Goal: Information Seeking & Learning: Compare options

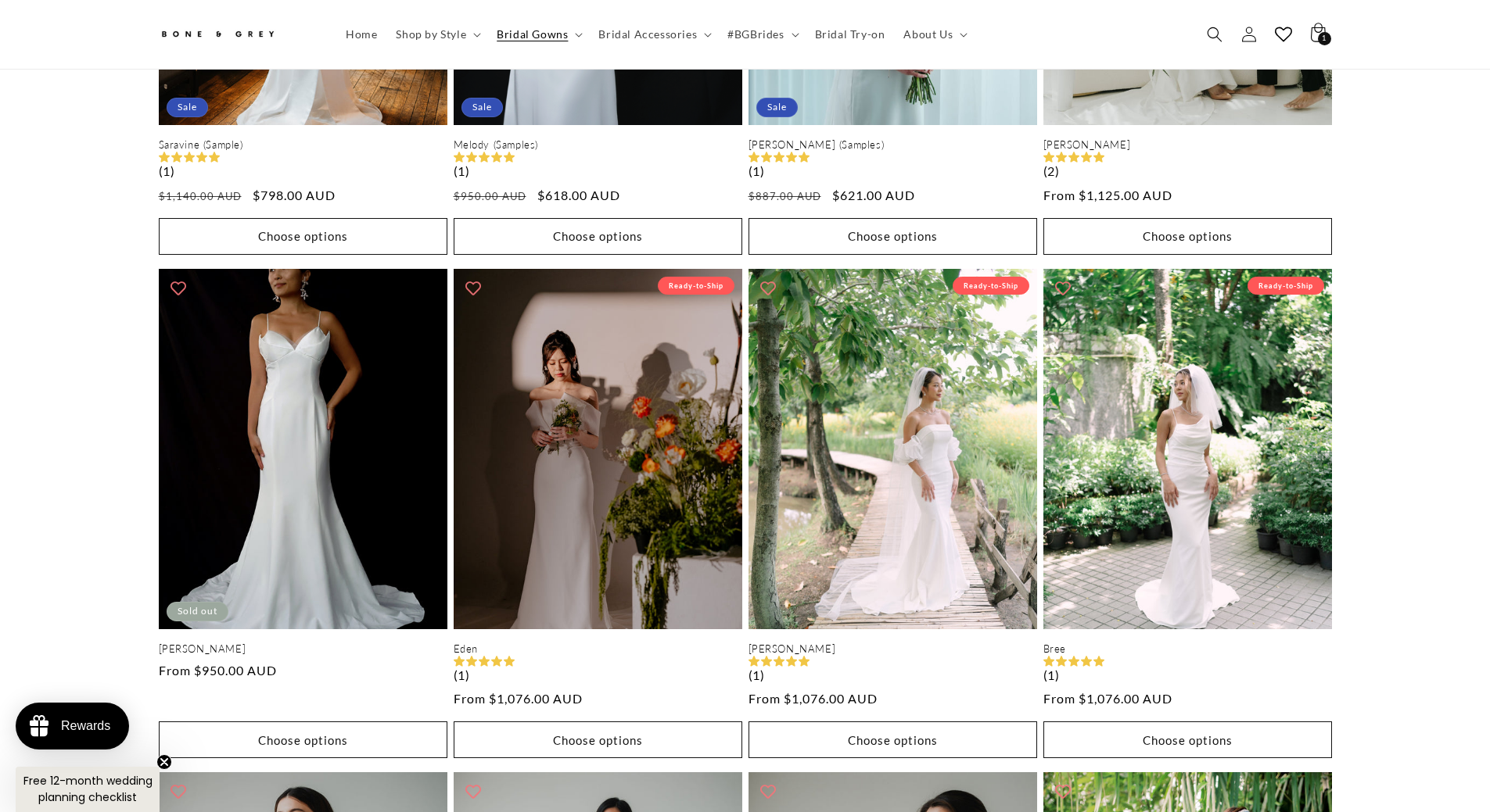
scroll to position [0, 860]
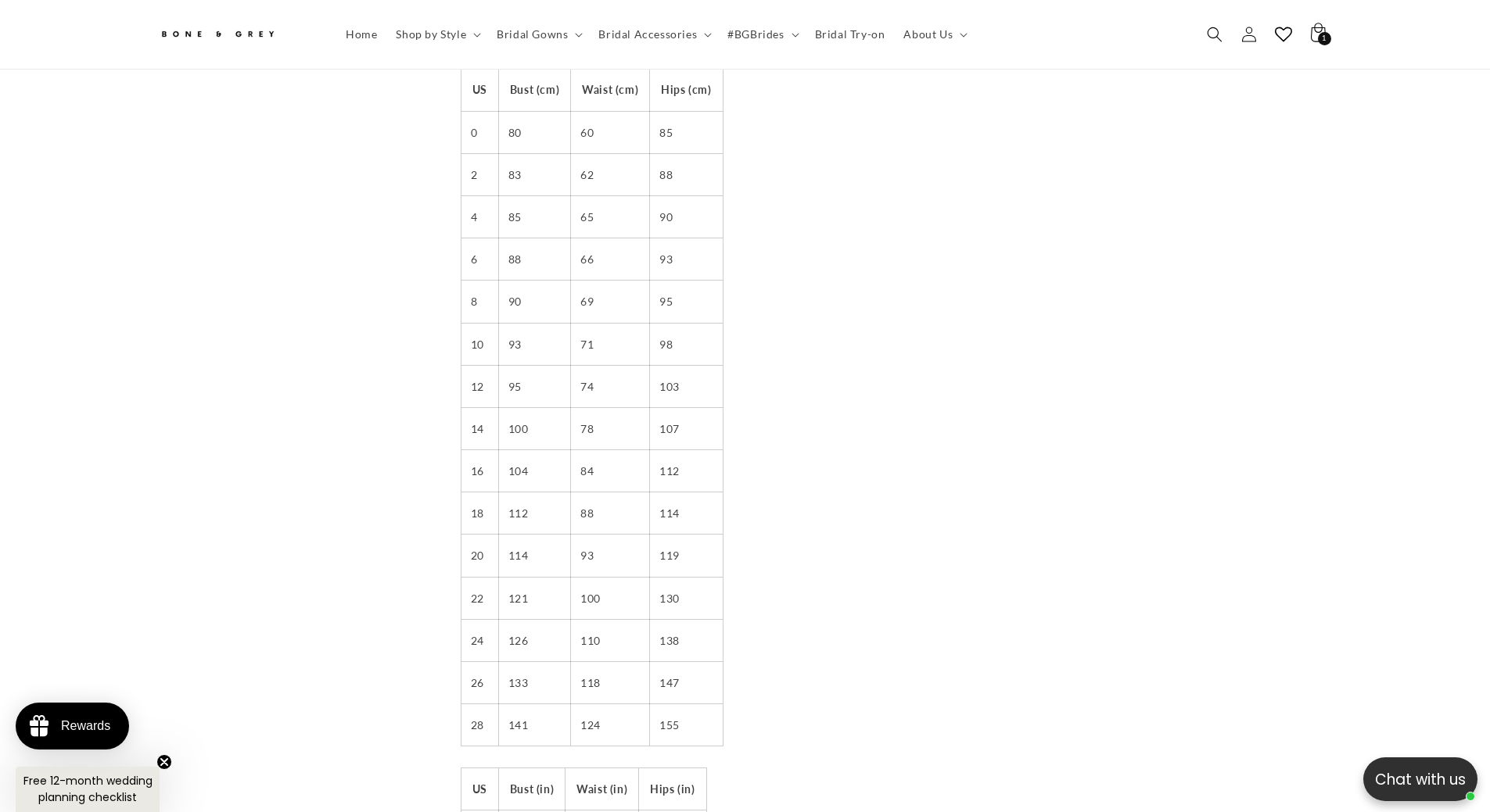
scroll to position [148, 0]
drag, startPoint x: 683, startPoint y: 381, endPoint x: 470, endPoint y: 379, distance: 213.0
click at [470, 379] on tr "12 95 74 103" at bounding box center [592, 387] width 261 height 42
click at [470, 379] on td "12" at bounding box center [481, 387] width 37 height 42
drag, startPoint x: 470, startPoint y: 379, endPoint x: 693, endPoint y: 374, distance: 223.1
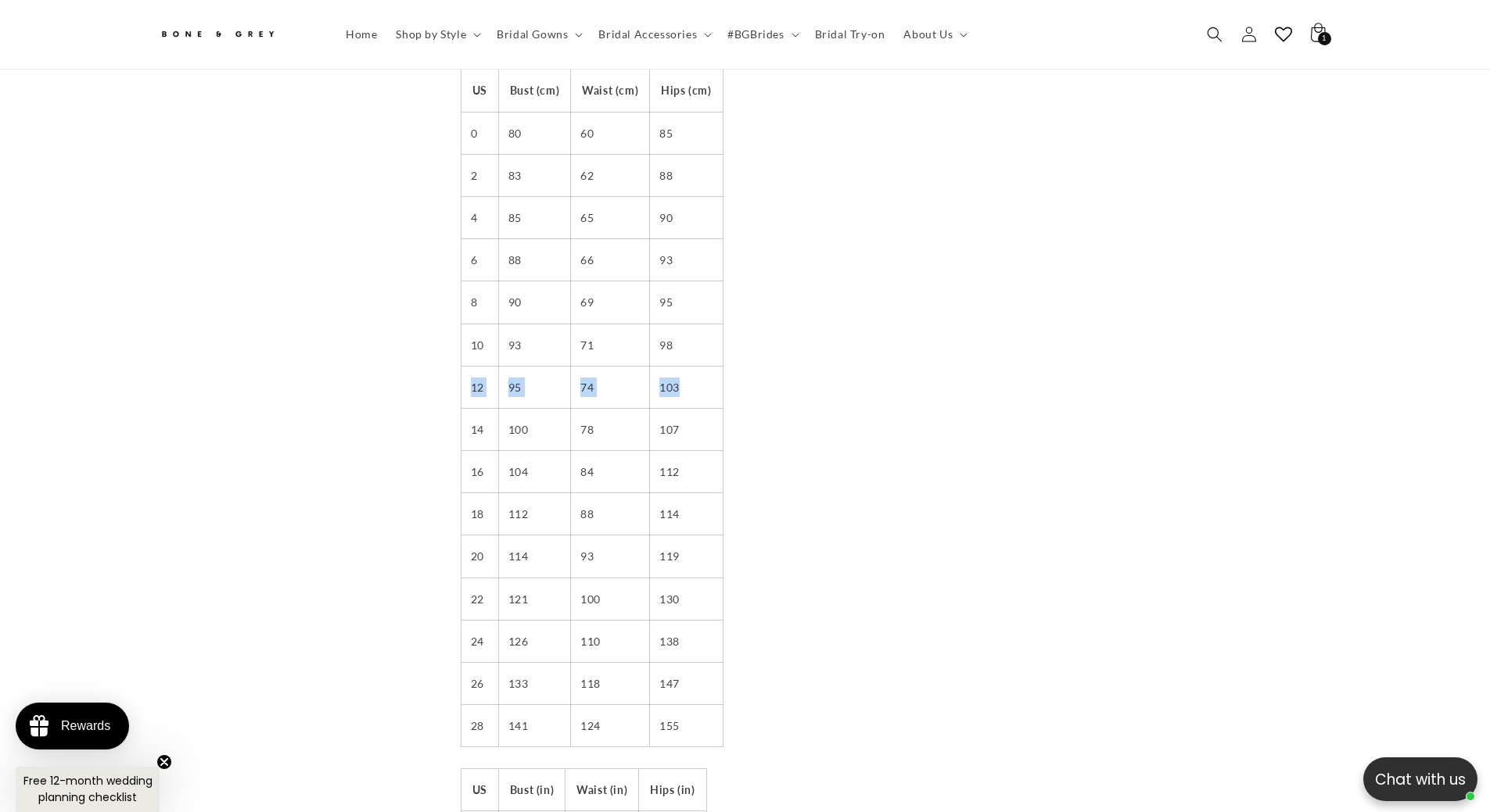
click at [693, 374] on tr "12 95 74 103" at bounding box center [592, 387] width 261 height 42
click at [693, 374] on td "103" at bounding box center [687, 387] width 73 height 42
drag, startPoint x: 462, startPoint y: 373, endPoint x: 704, endPoint y: 373, distance: 242.0
click at [704, 373] on tr "12 95 74 103" at bounding box center [592, 387] width 261 height 42
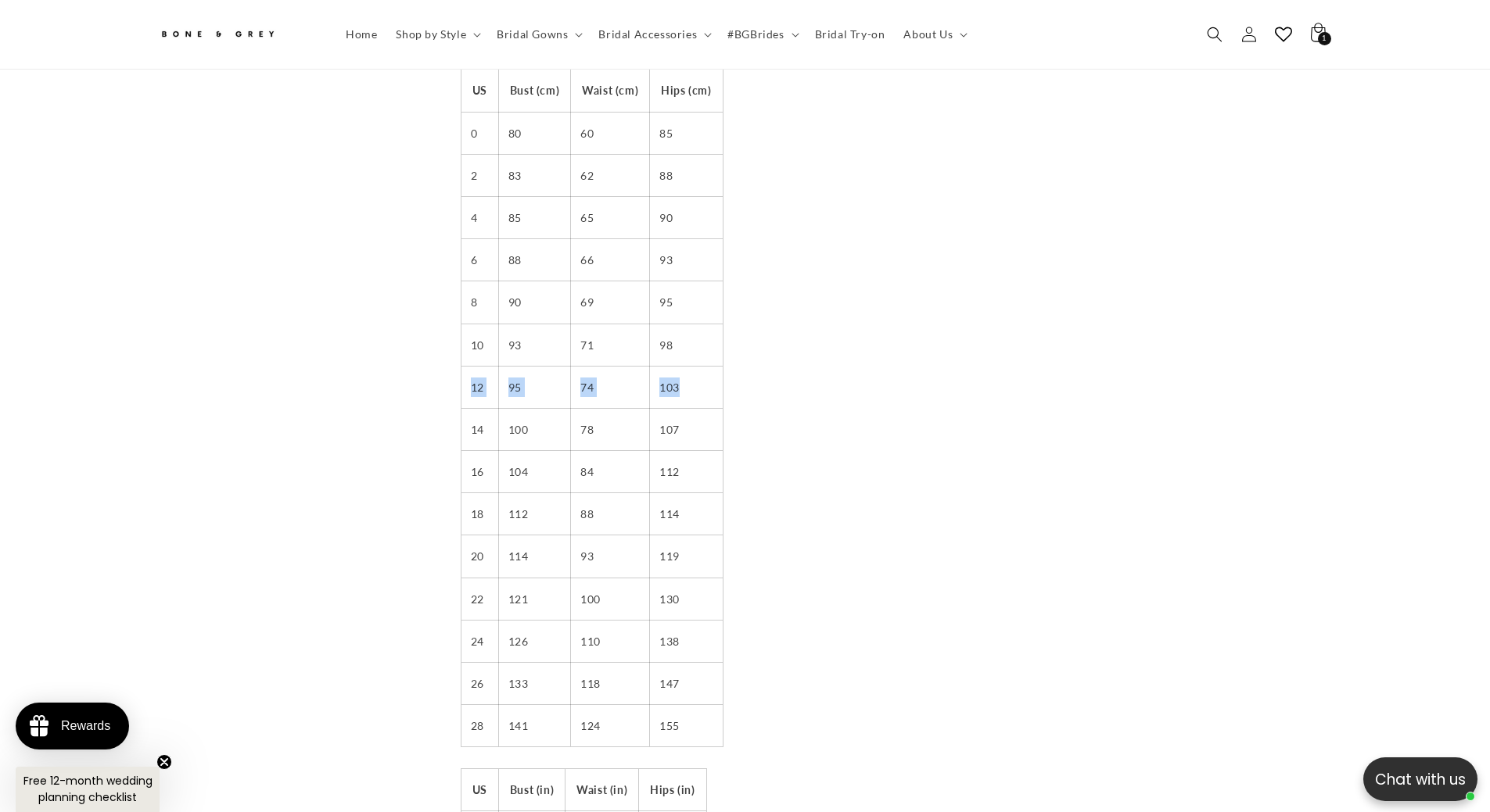
click at [704, 373] on td "103" at bounding box center [687, 387] width 73 height 42
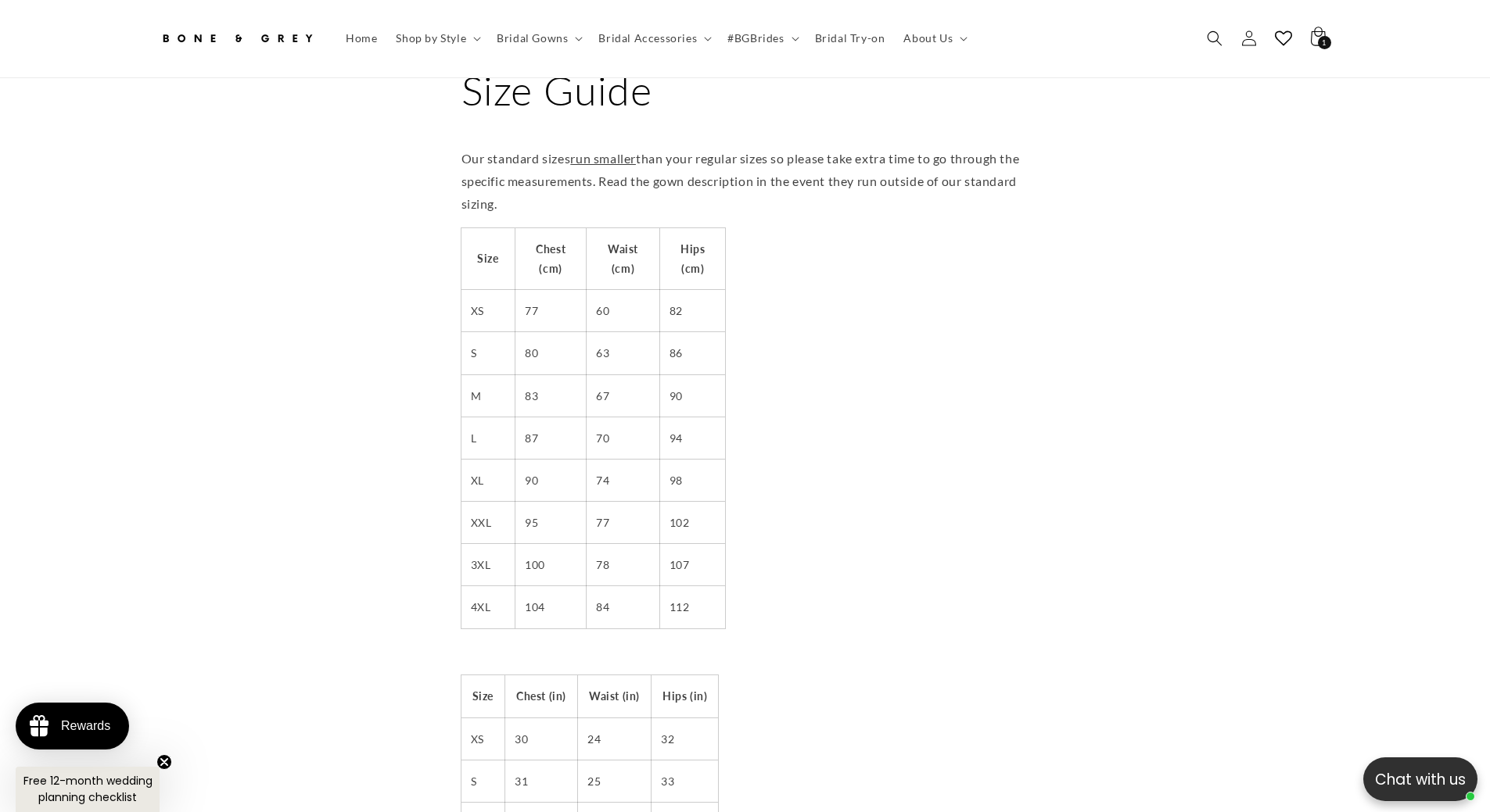
scroll to position [0, 860]
drag, startPoint x: 588, startPoint y: 340, endPoint x: 632, endPoint y: 342, distance: 44.0
click at [632, 342] on td "63" at bounding box center [623, 353] width 73 height 42
click at [464, 381] on td "M" at bounding box center [489, 395] width 54 height 42
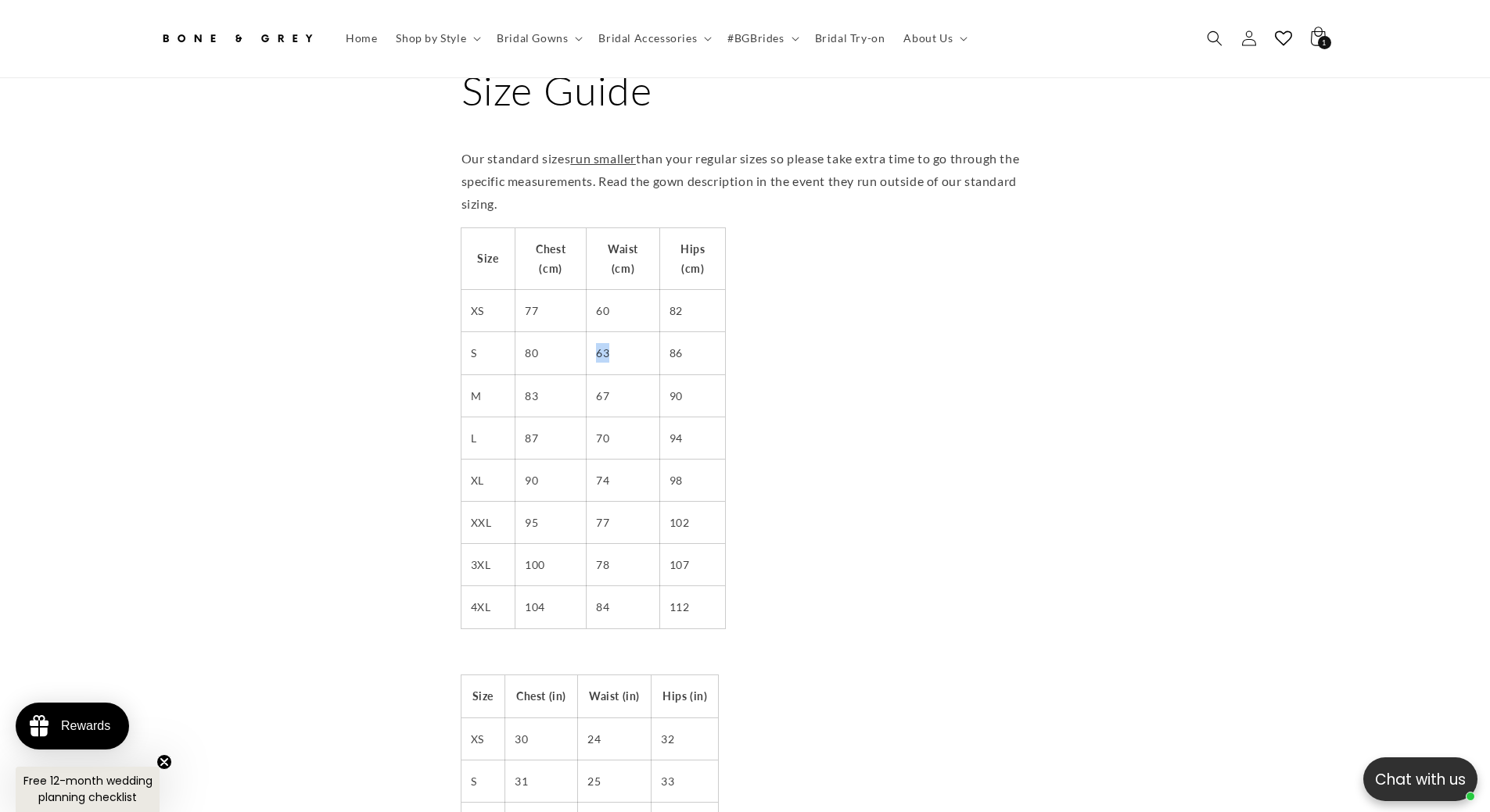
drag, startPoint x: 622, startPoint y: 349, endPoint x: 585, endPoint y: 350, distance: 37.0
click at [585, 350] on tr "S 80 63 86" at bounding box center [594, 353] width 264 height 42
click at [618, 440] on td "70" at bounding box center [623, 438] width 73 height 42
drag, startPoint x: 522, startPoint y: 518, endPoint x: 719, endPoint y: 519, distance: 197.0
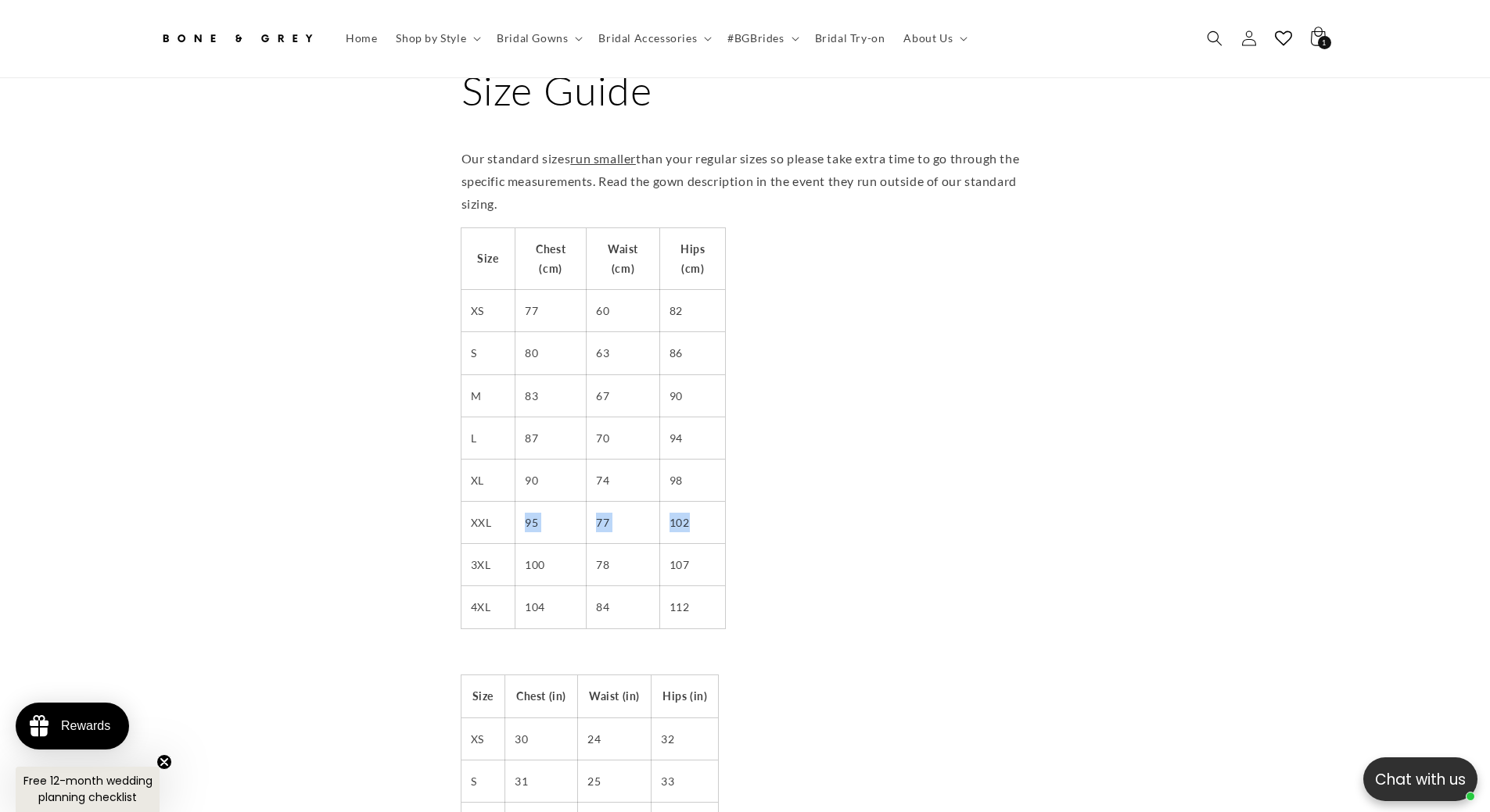
click at [719, 519] on tr "XXL 95 77 102" at bounding box center [594, 522] width 264 height 42
click at [719, 519] on td "102" at bounding box center [692, 522] width 66 height 42
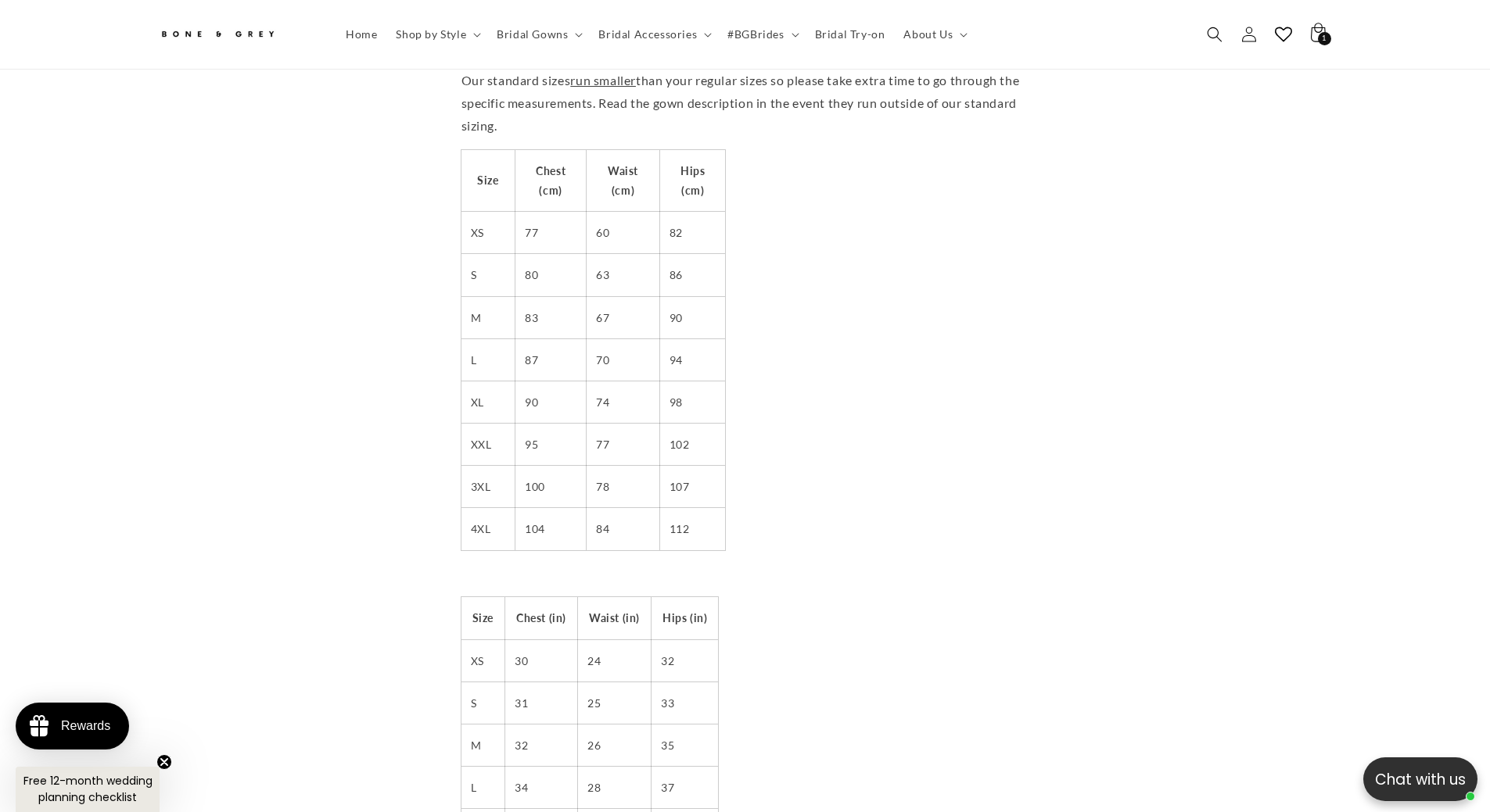
scroll to position [0, 0]
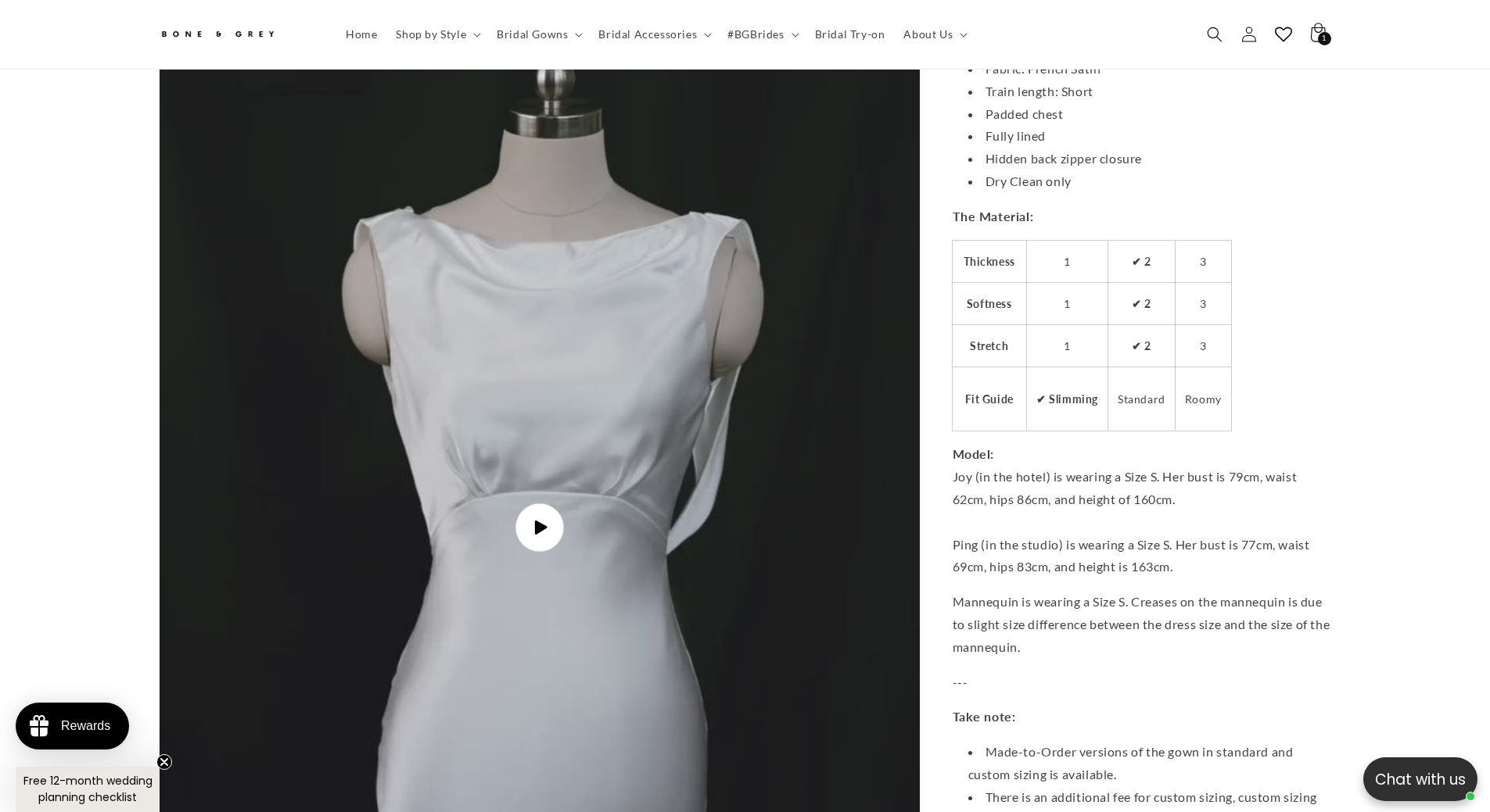
scroll to position [5699, 0]
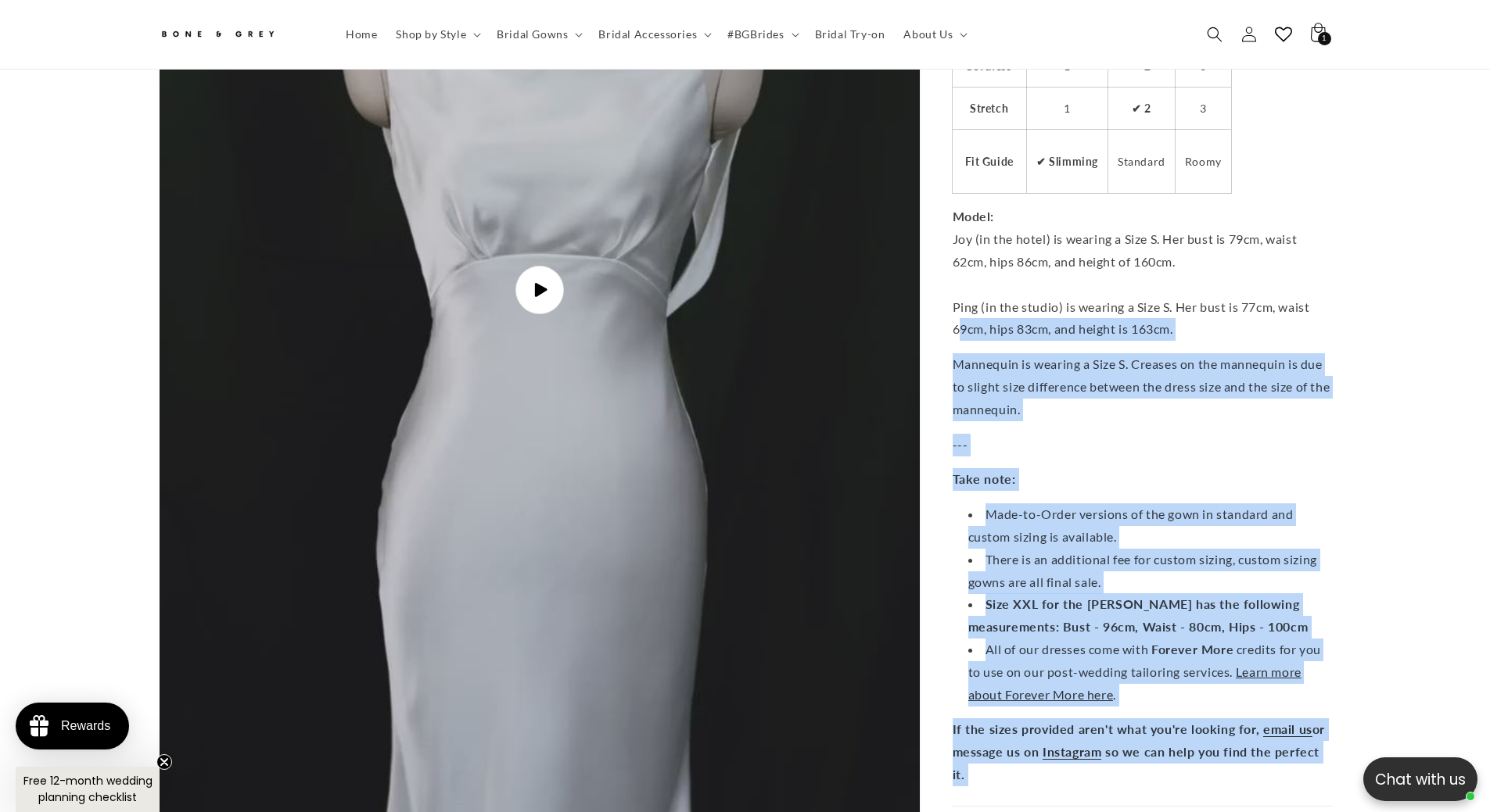
drag, startPoint x: 940, startPoint y: 323, endPoint x: 959, endPoint y: 308, distance: 24.2
click at [959, 308] on span "Ping (in the studio) is wearing a Size S. Her bust is 77cm, waist 69cm, hips 83…" at bounding box center [1131, 318] width 358 height 37
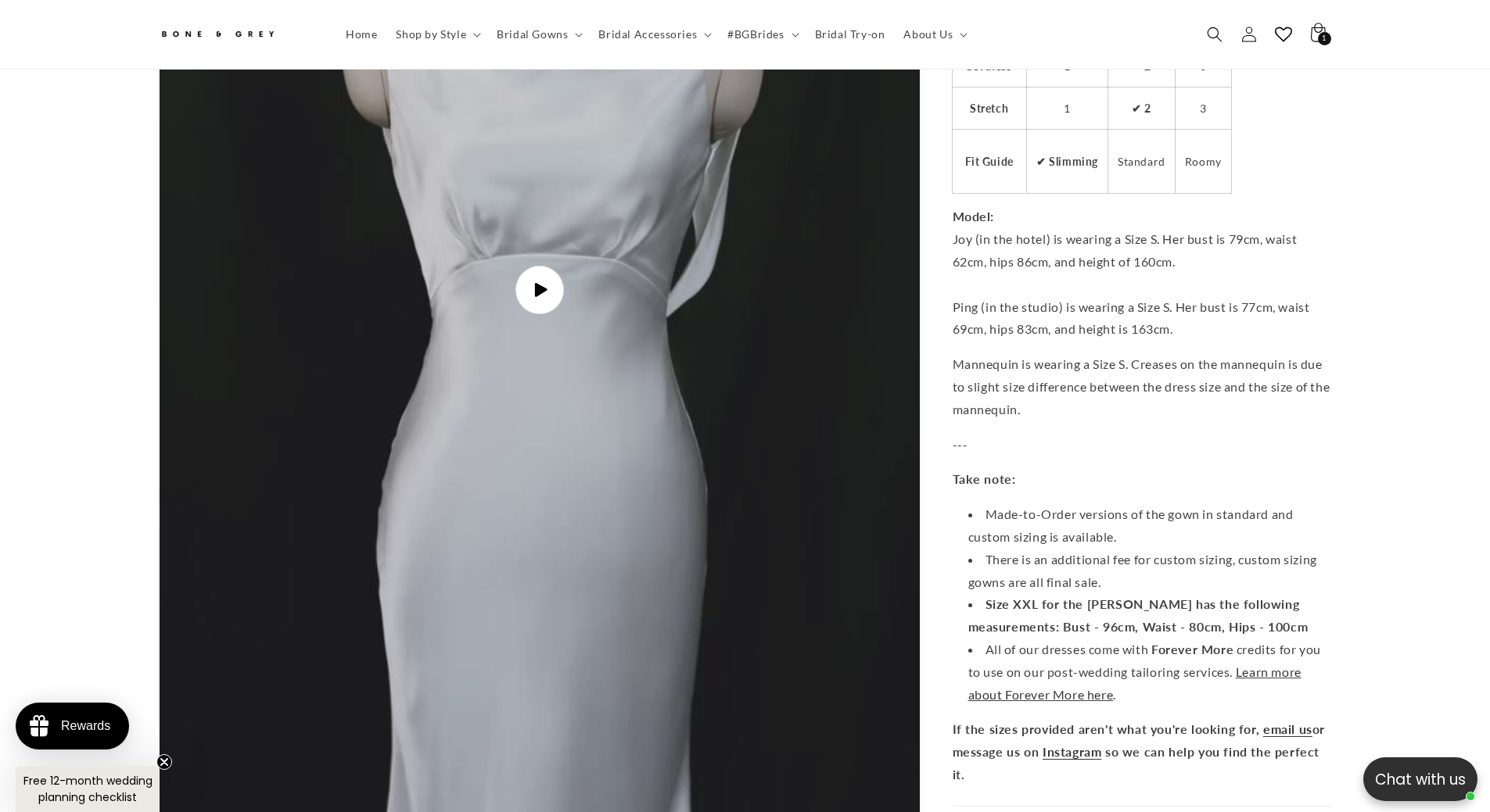
drag, startPoint x: 959, startPoint y: 311, endPoint x: 977, endPoint y: 312, distance: 18.0
click at [977, 312] on span "Ping (in the studio) is wearing a Size S. Her bust is 77cm, waist 69cm, hips 83…" at bounding box center [1131, 318] width 358 height 37
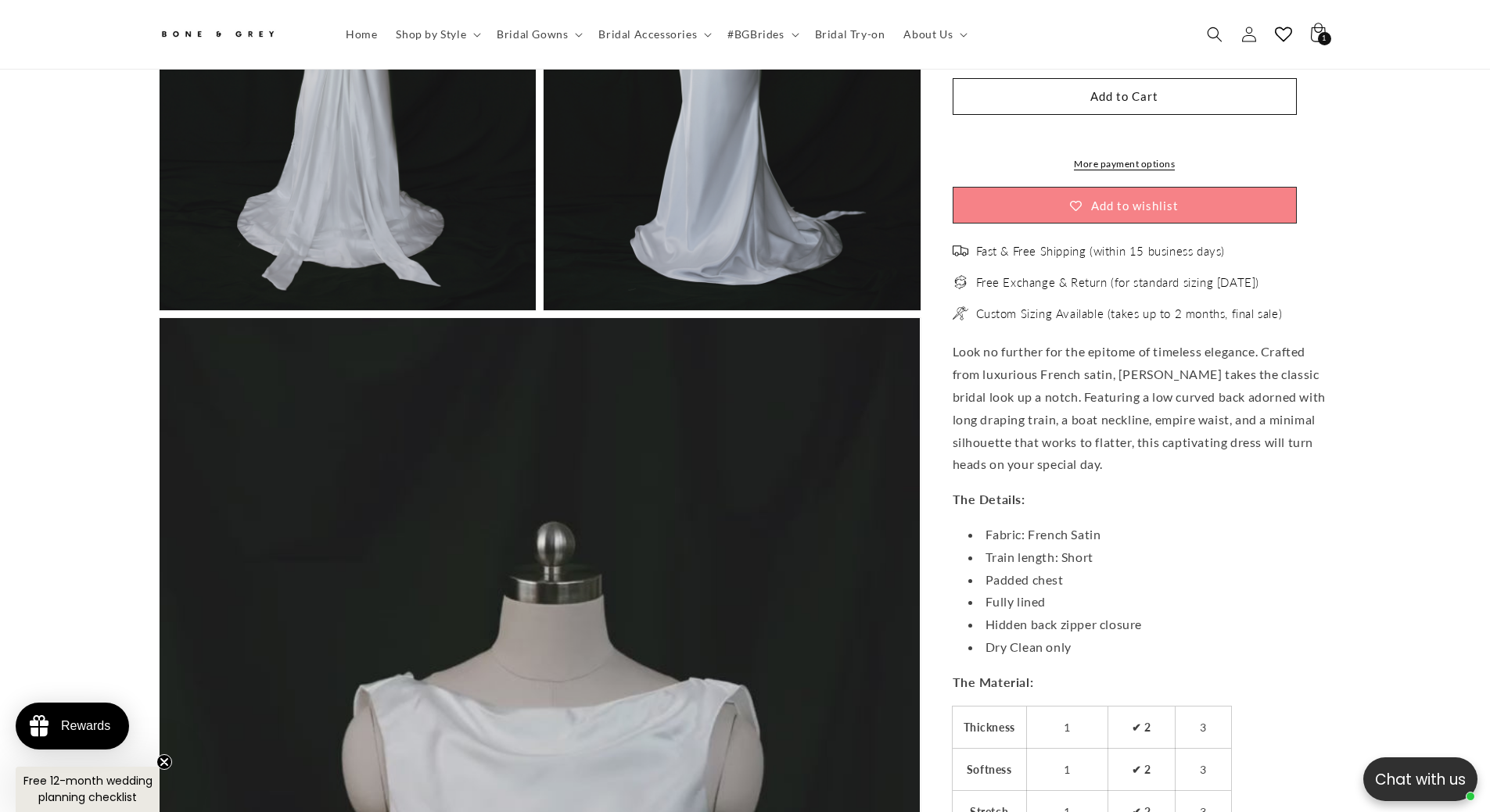
scroll to position [0, 860]
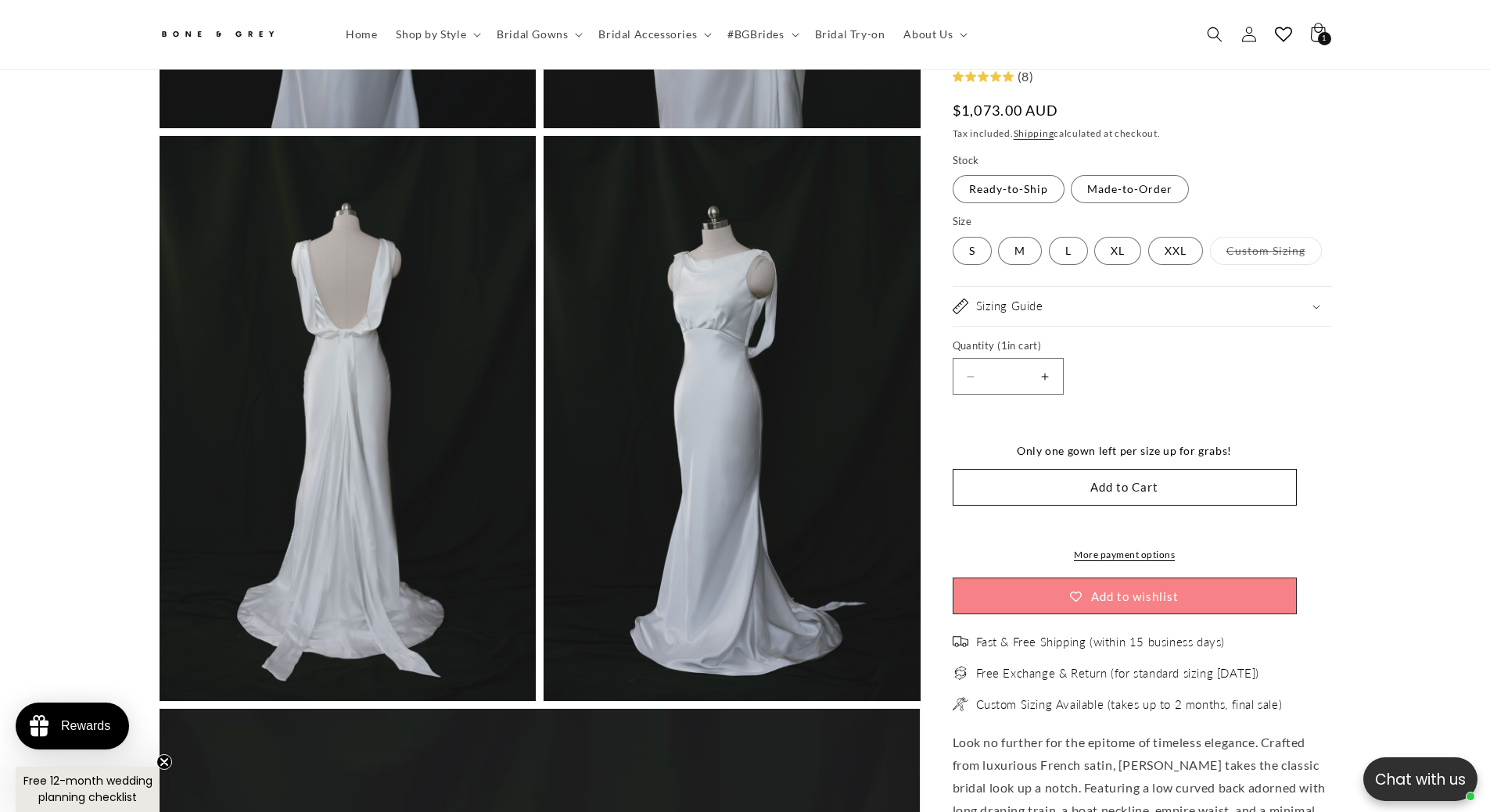
drag, startPoint x: 974, startPoint y: 488, endPoint x: 923, endPoint y: 496, distance: 51.6
click at [956, 517] on shop-pay-wallet-button at bounding box center [954, 524] width 4 height 15
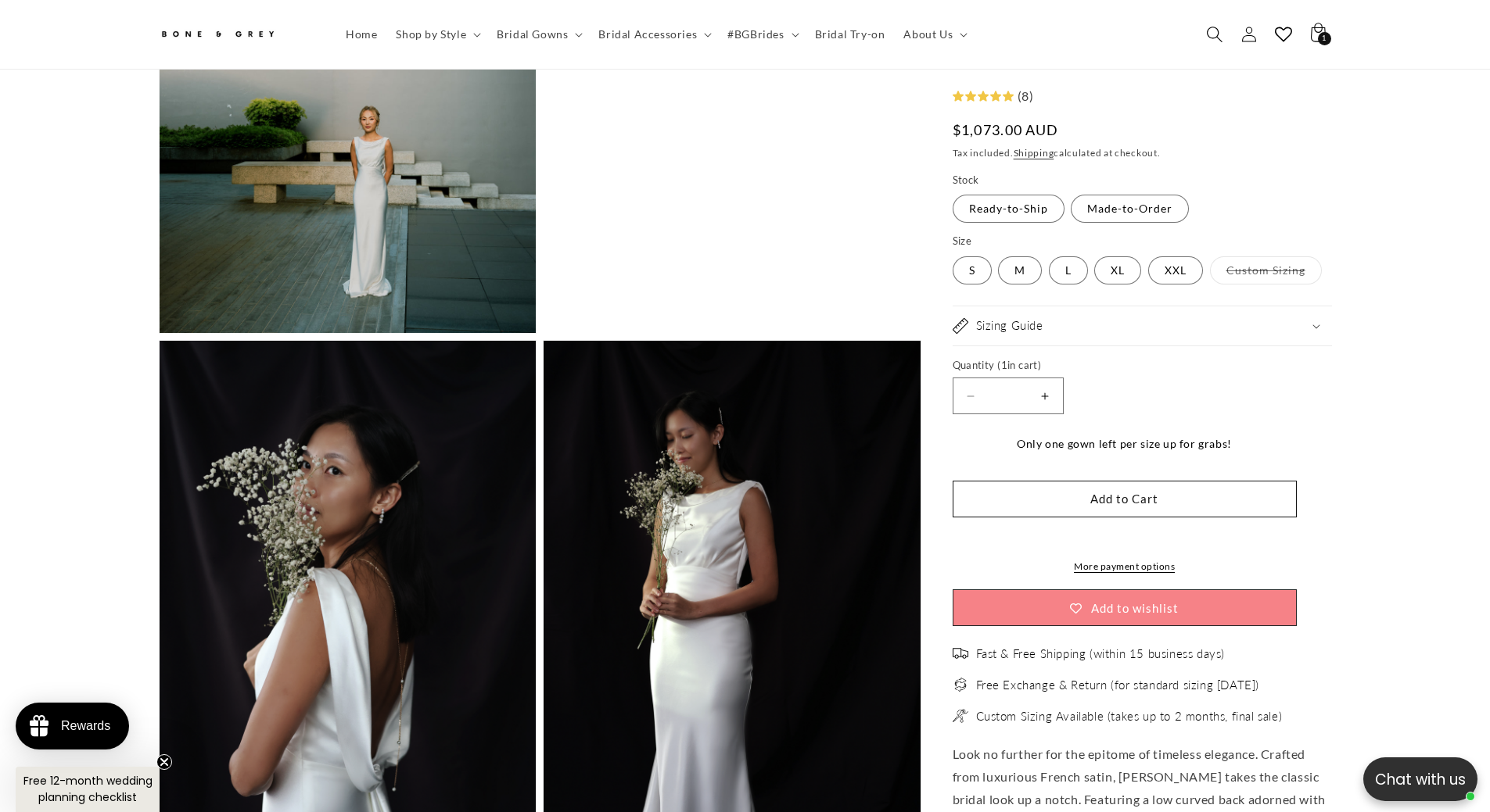
click at [1220, 29] on icon "Search" at bounding box center [1214, 34] width 16 height 16
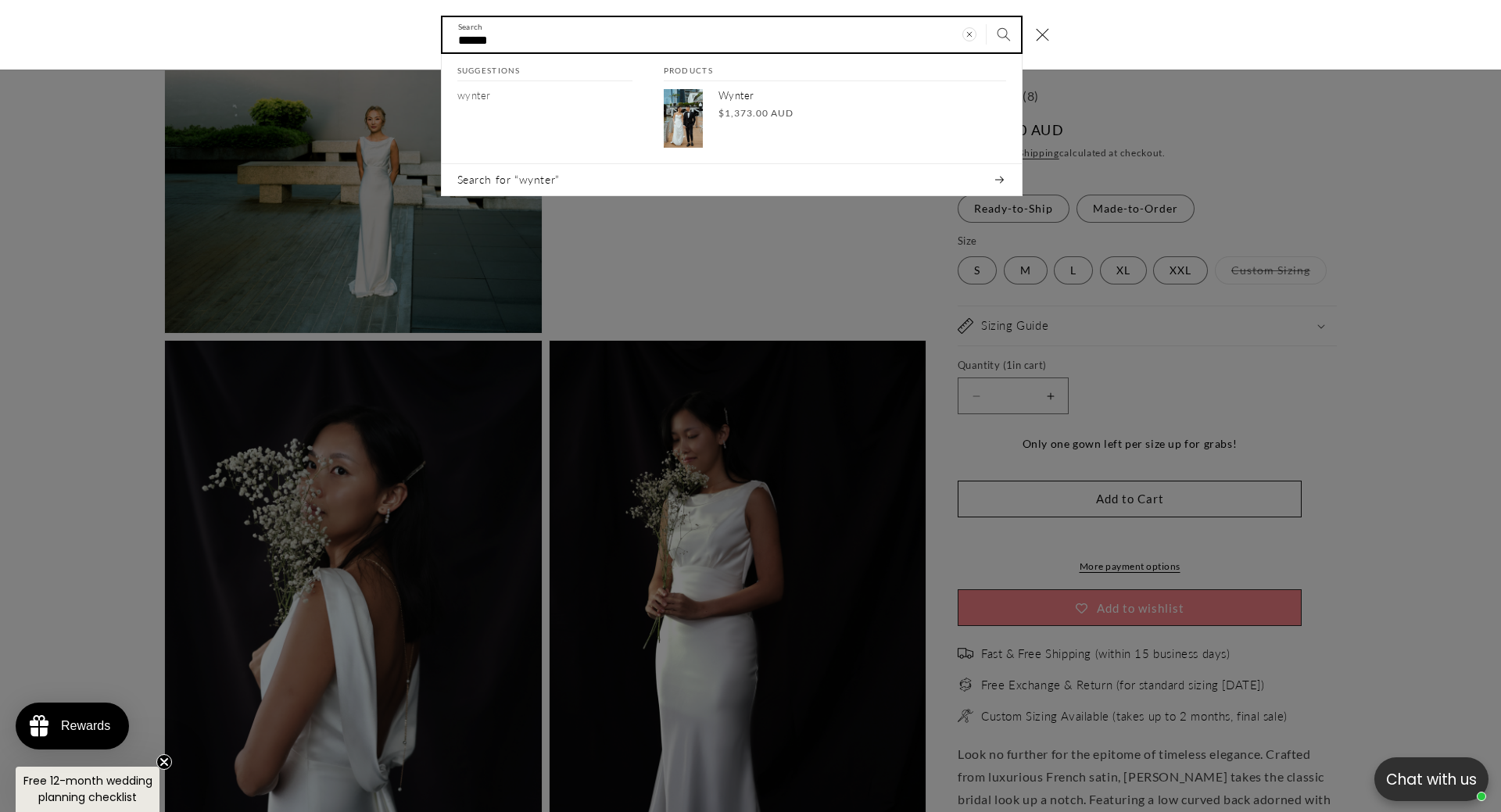
scroll to position [0, 430]
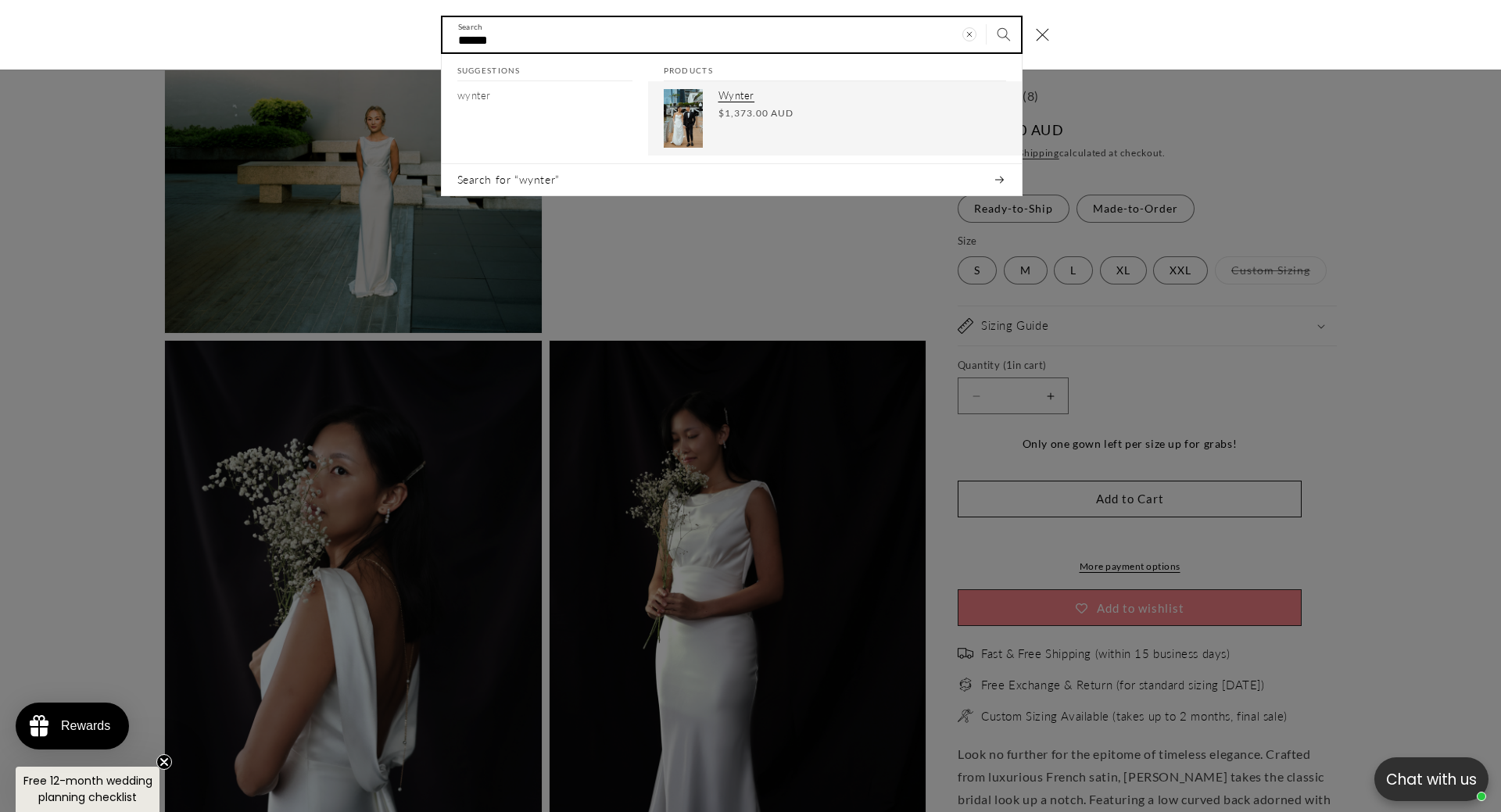
type input "******"
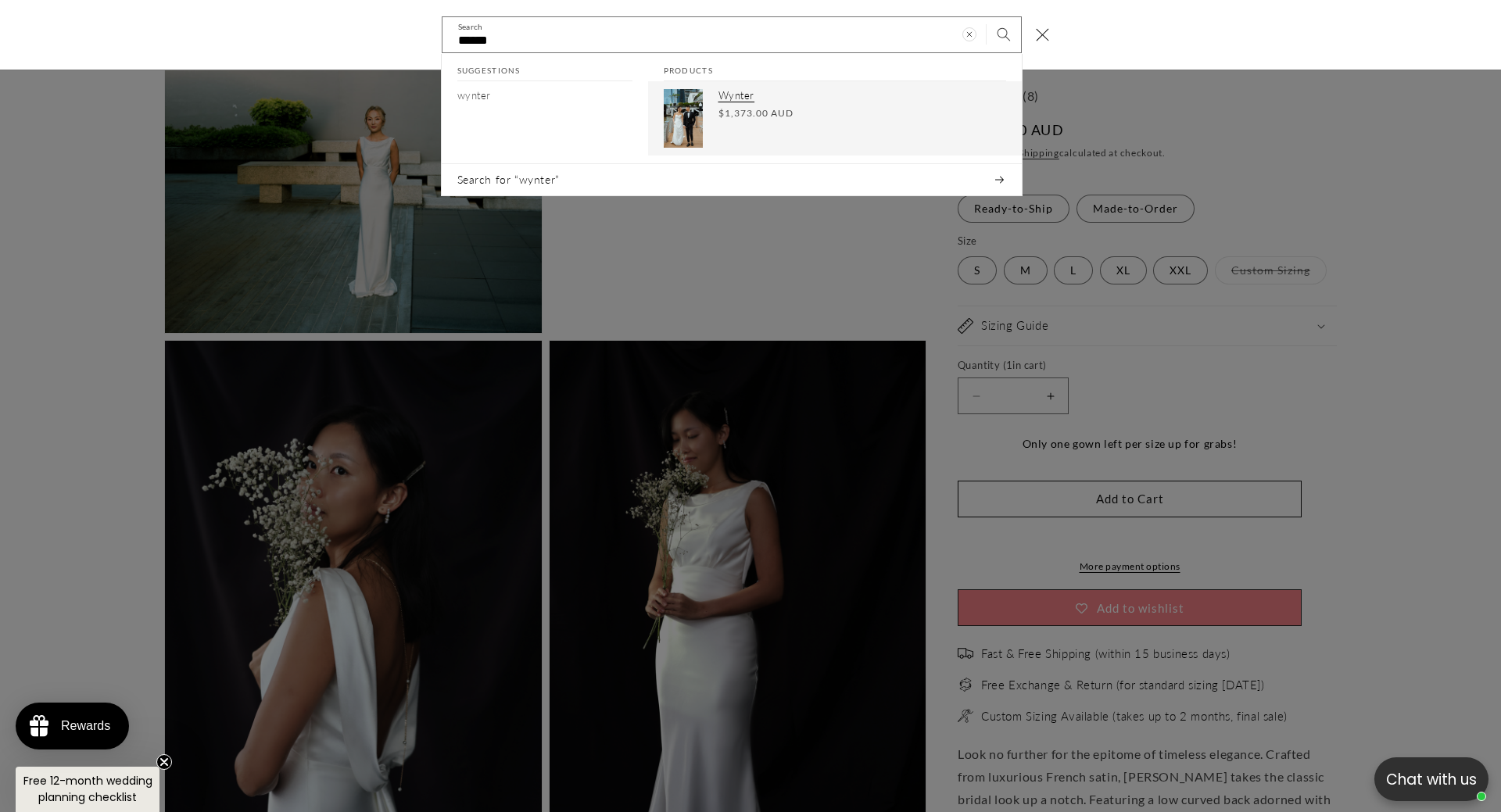
click at [718, 119] on span "$1,373.00 AUD" at bounding box center [756, 113] width 75 height 14
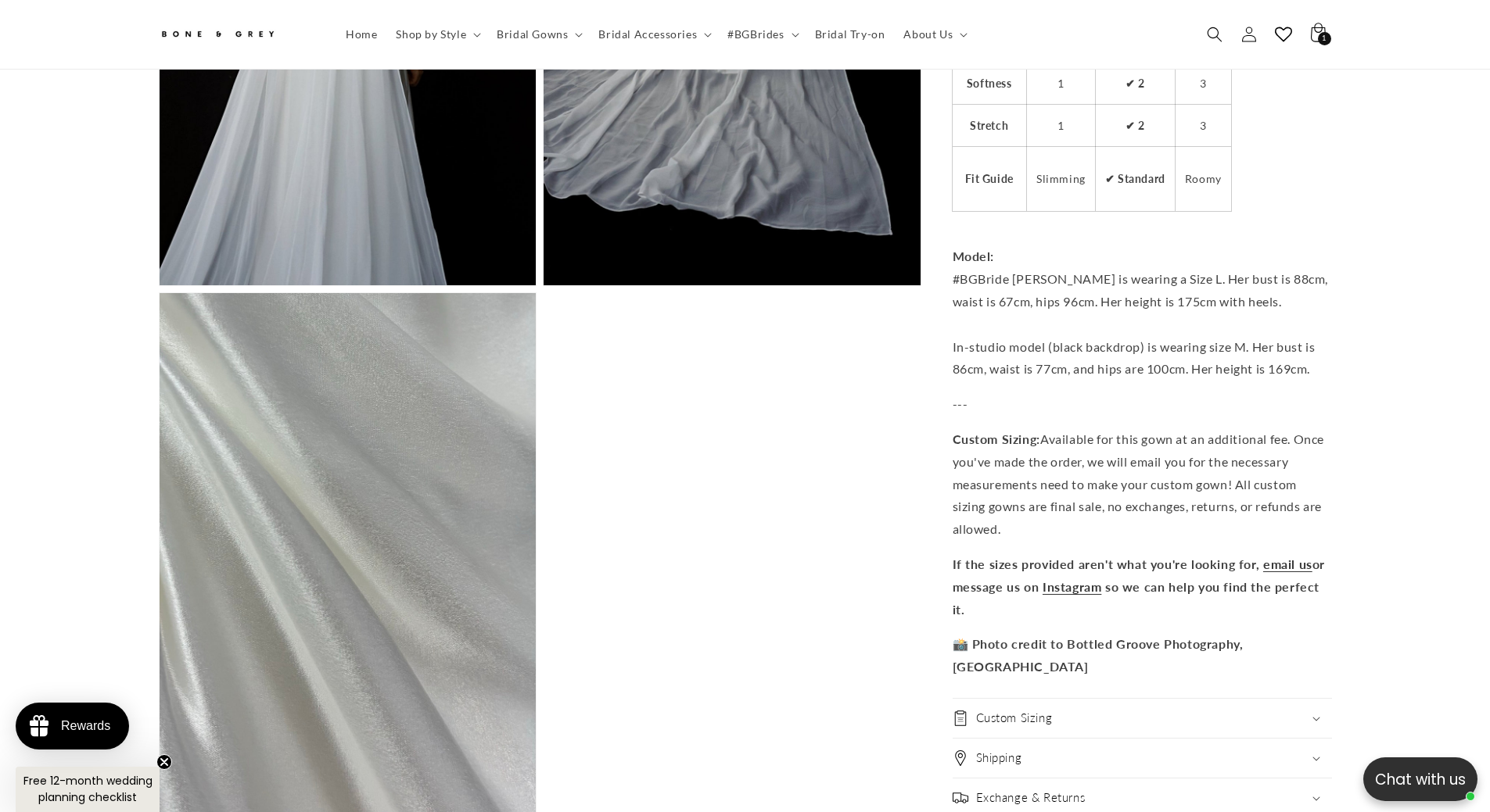
scroll to position [0, 430]
drag, startPoint x: 1011, startPoint y: 307, endPoint x: 1038, endPoint y: 308, distance: 27.0
click at [1038, 308] on span "#BGBride Hayley is wearing a Size L. Her bust is 88cm, waist is 67cm, hips 96cm…" at bounding box center [1140, 290] width 376 height 37
click at [1036, 308] on span "#BGBride Hayley is wearing a Size L. Her bust is 88cm, waist is 67cm, hips 96cm…" at bounding box center [1140, 290] width 376 height 37
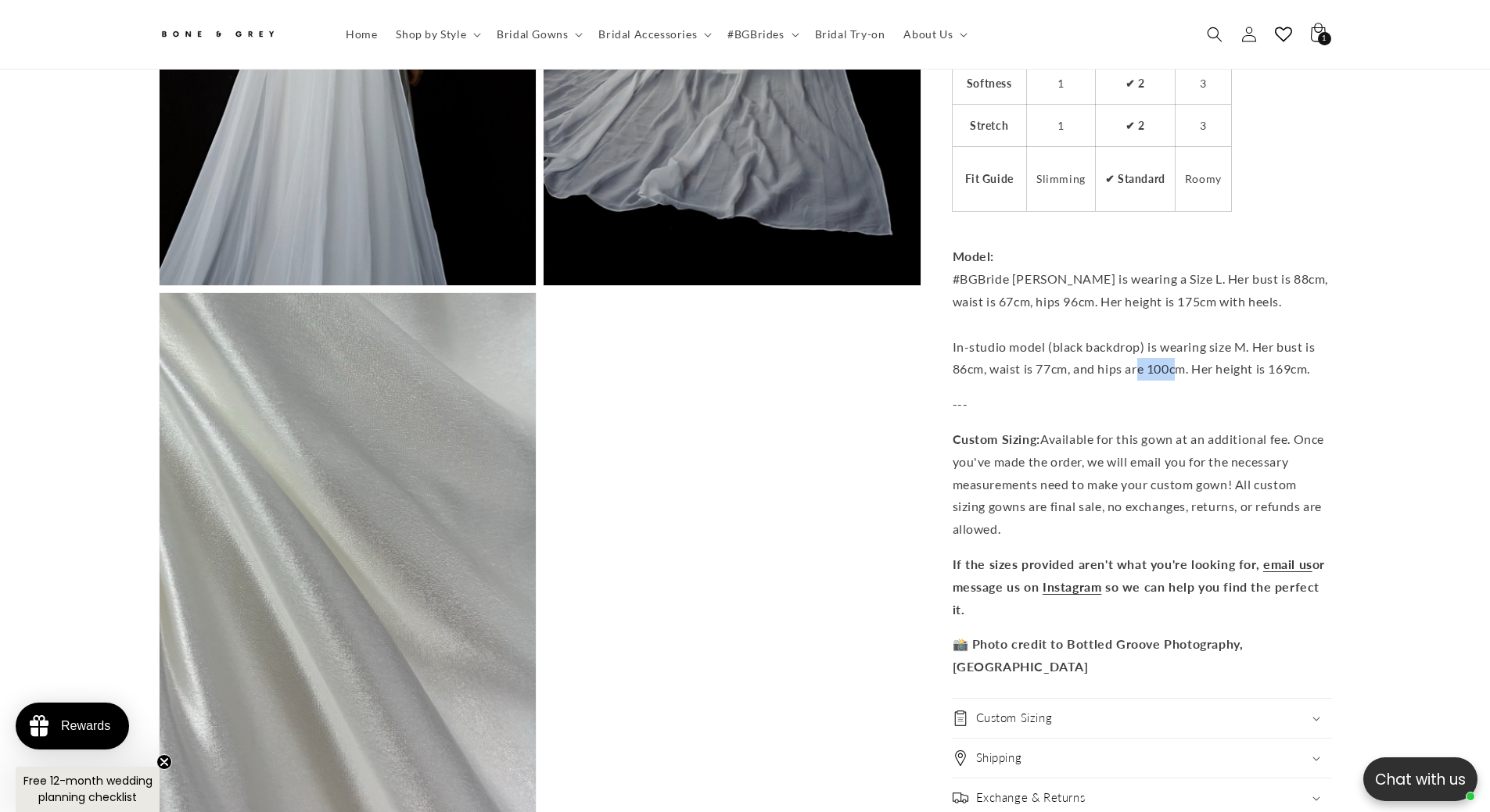
drag, startPoint x: 1142, startPoint y: 381, endPoint x: 1181, endPoint y: 385, distance: 39.2
click at [1181, 381] on p "Model: #BGBride Hayley is wearing a Size L. Her bust is 88cm, waist is 67cm, hi…" at bounding box center [1141, 302] width 379 height 158
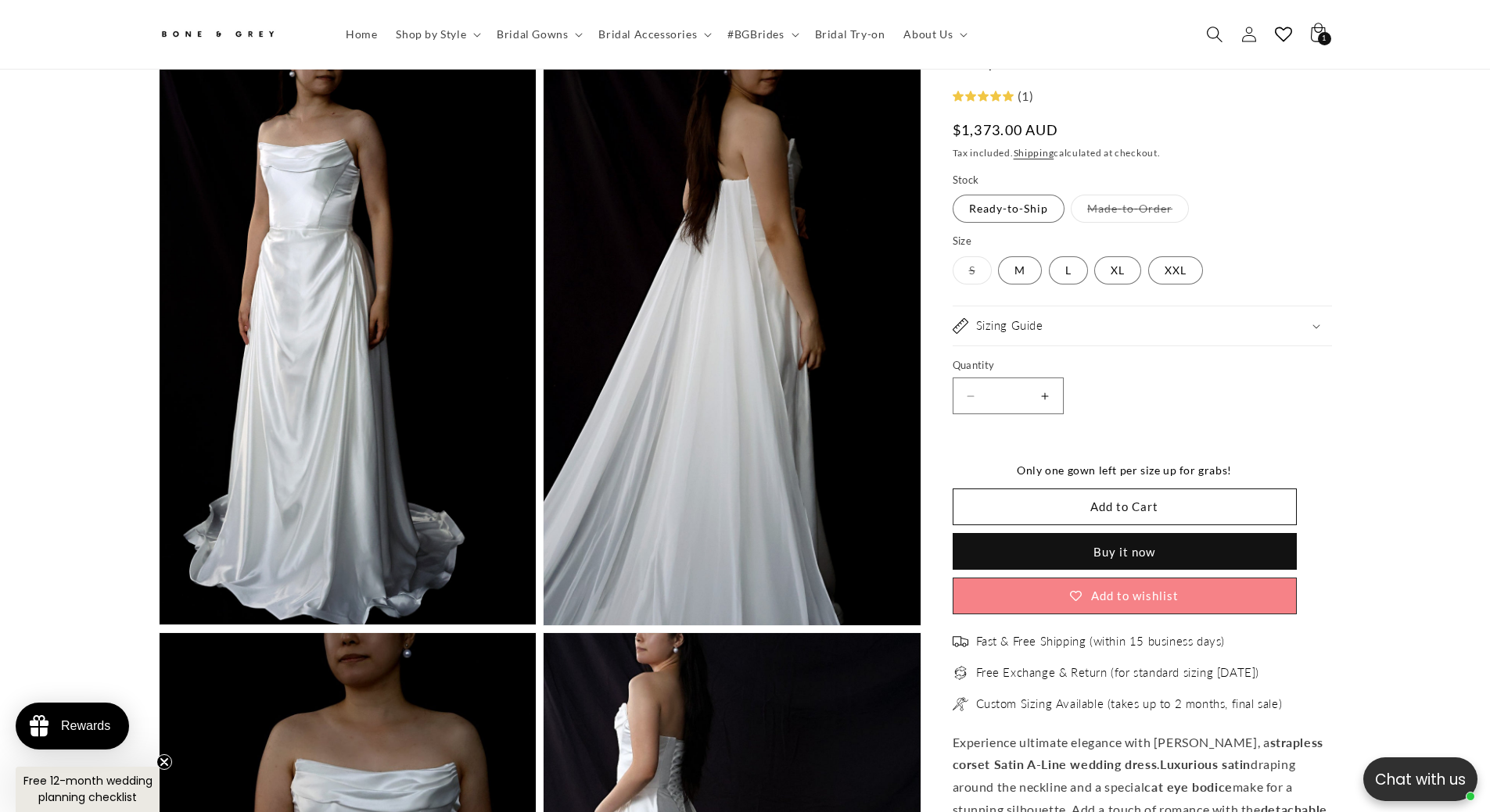
click at [1226, 31] on span "Search" at bounding box center [1214, 34] width 35 height 35
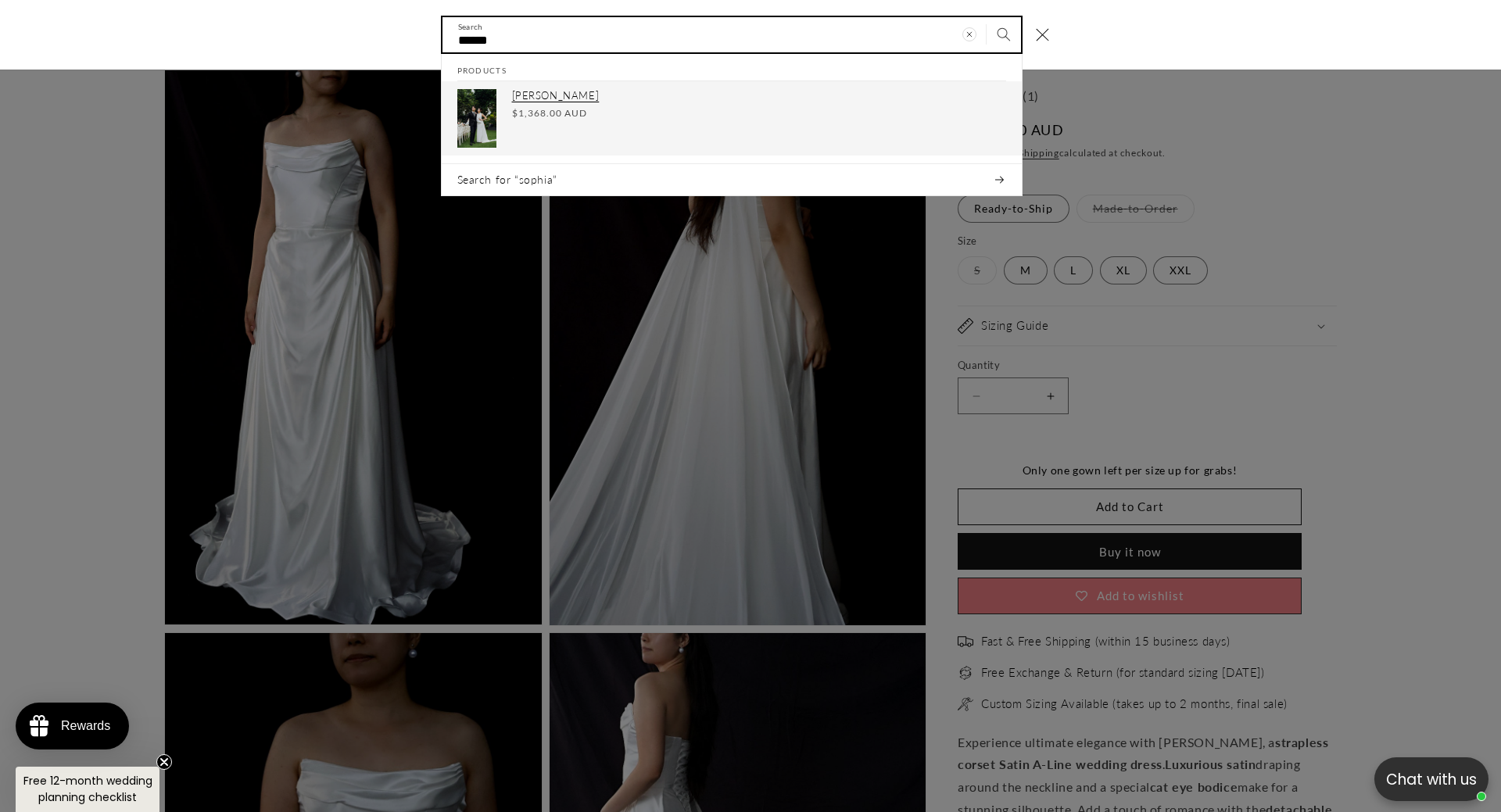
type input "******"
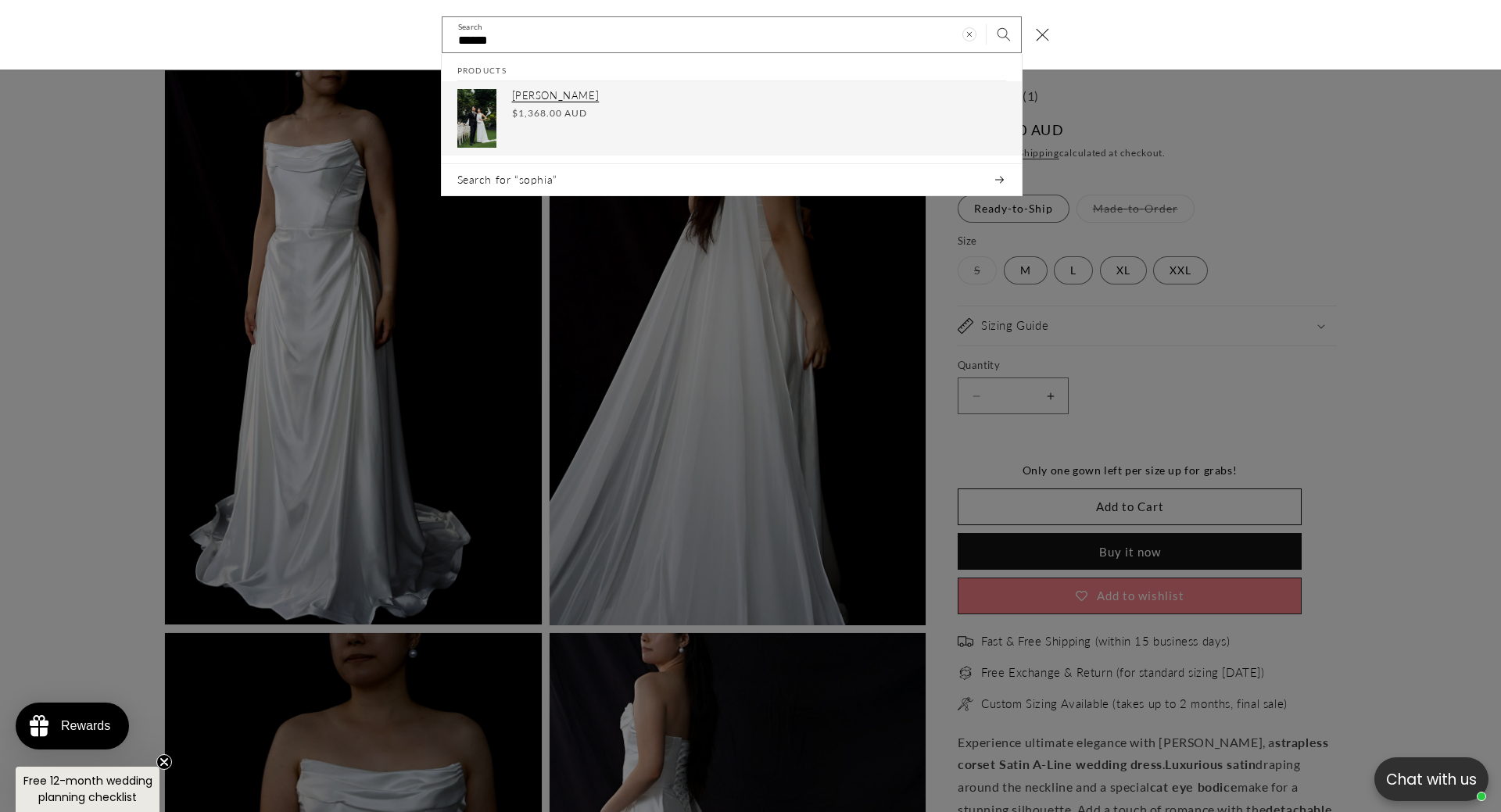
click at [603, 101] on p "Sophia" at bounding box center [759, 96] width 494 height 13
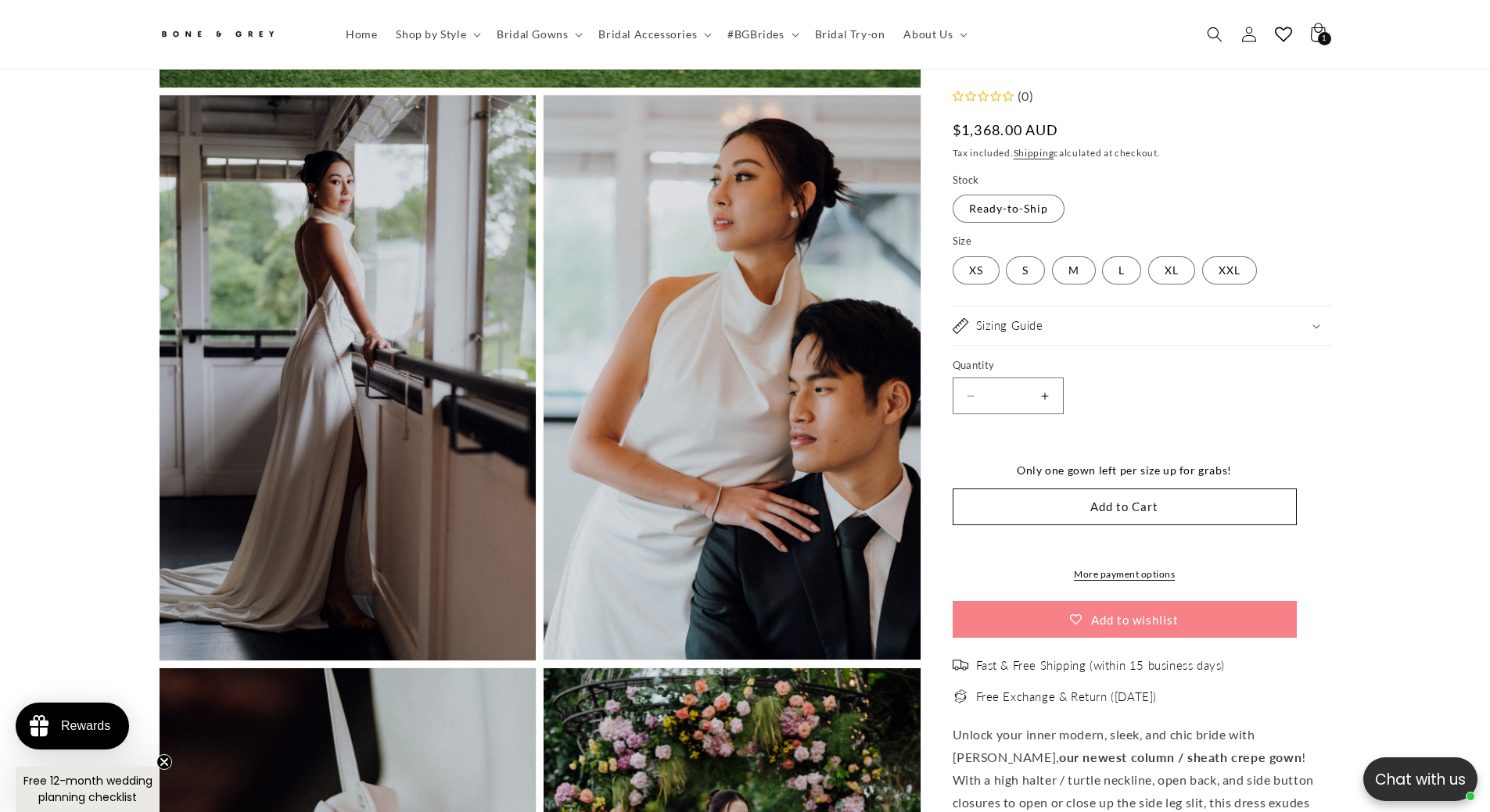
scroll to position [0, 860]
click at [1110, 329] on div "Sizing Guide" at bounding box center [1141, 326] width 379 height 16
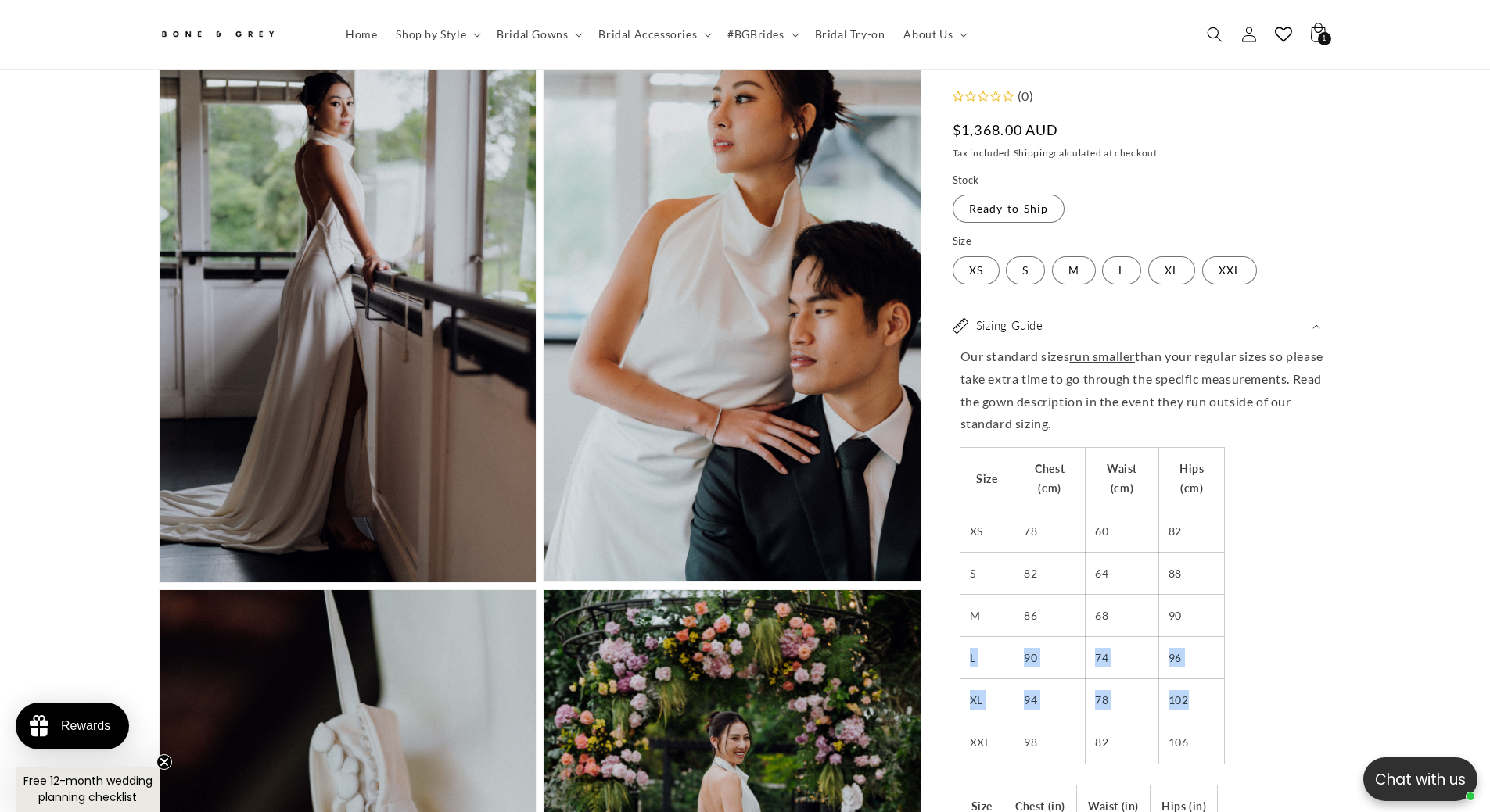
scroll to position [0, 430]
drag, startPoint x: 1182, startPoint y: 697, endPoint x: 971, endPoint y: 618, distance: 225.3
click at [971, 618] on tbody "Size Chest (cm) Waist (cm) Hips (cm) XS 78 60 82 S 82 64 88 M 86 68 90 L 90 74 …" at bounding box center [1092, 606] width 264 height 316
click at [971, 618] on td "M" at bounding box center [987, 616] width 54 height 42
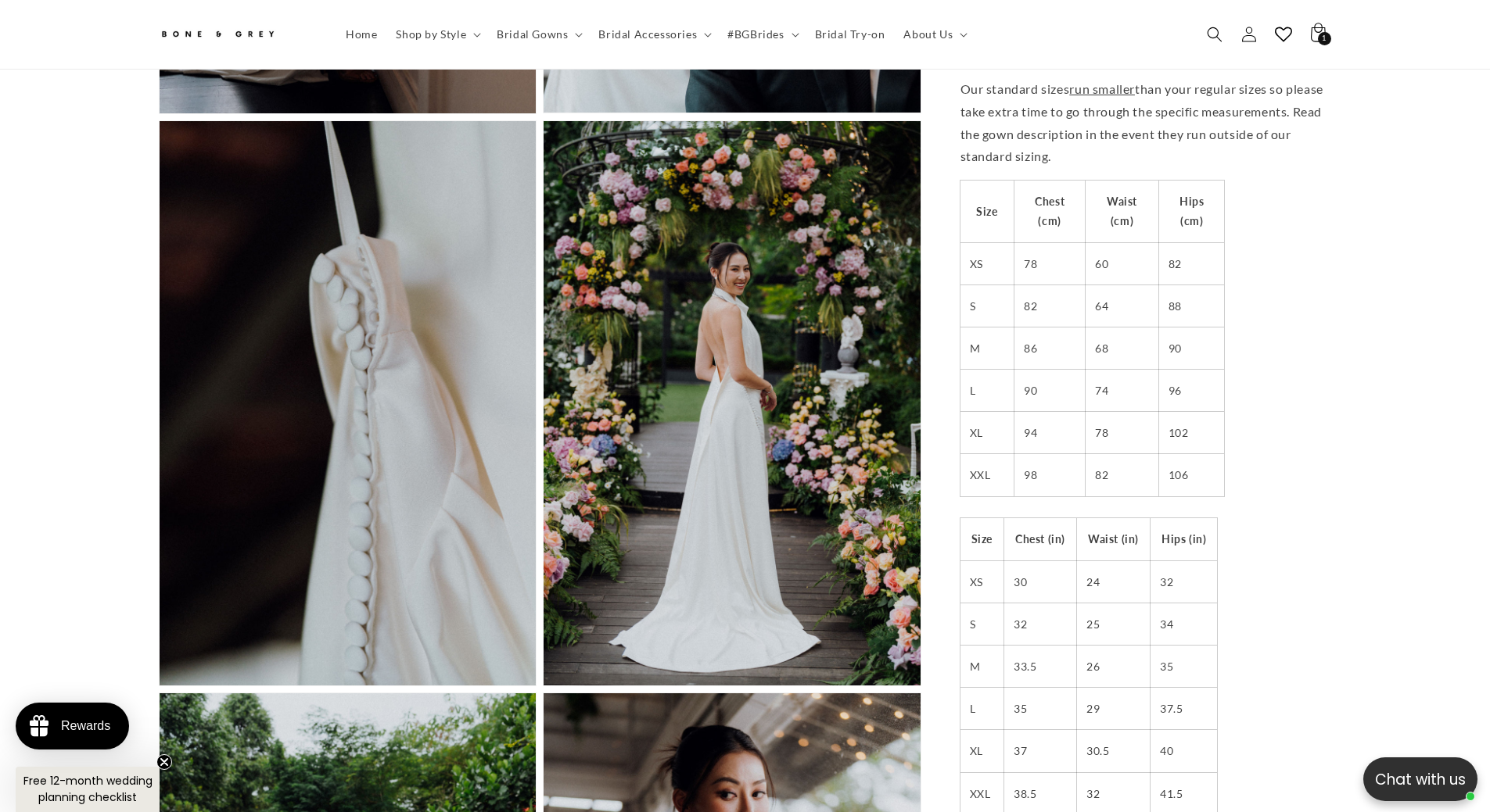
scroll to position [0, 0]
drag, startPoint x: 965, startPoint y: 431, endPoint x: 1207, endPoint y: 436, distance: 242.1
click at [1207, 436] on tr "XL 94 78 102" at bounding box center [1092, 432] width 264 height 42
click at [1207, 437] on td "102" at bounding box center [1191, 432] width 66 height 42
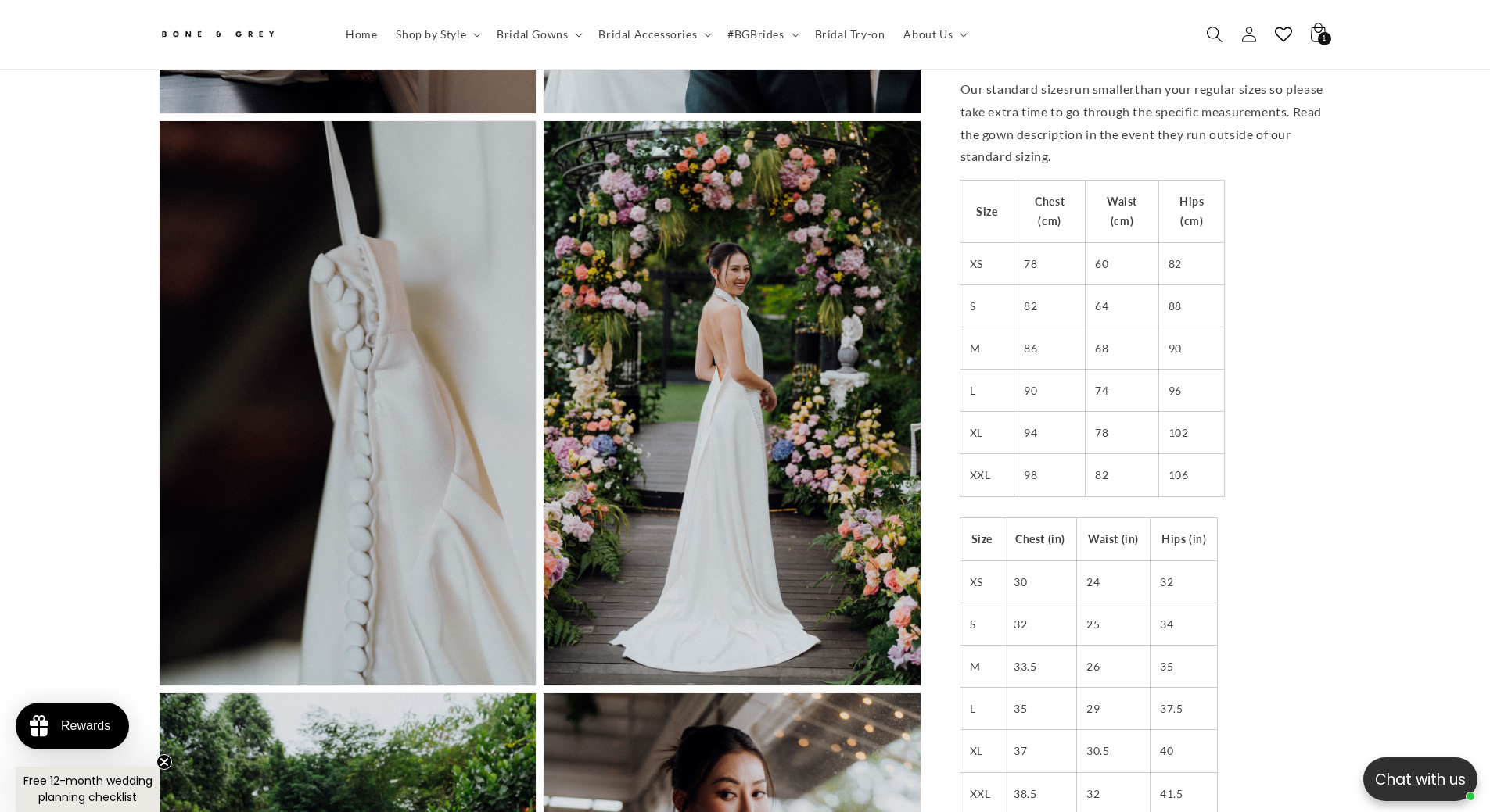
click at [1209, 37] on icon "Search" at bounding box center [1214, 34] width 16 height 16
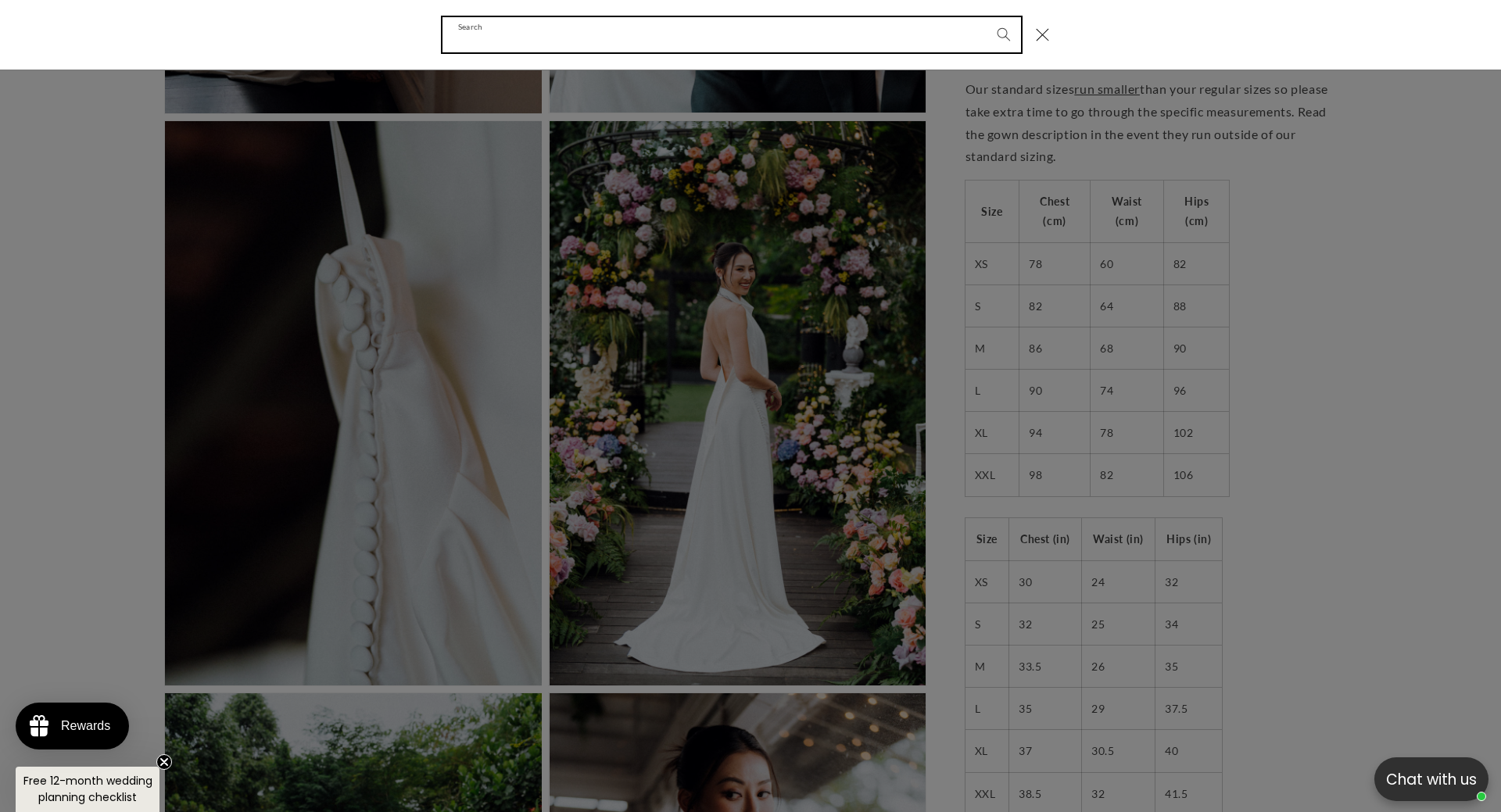
scroll to position [0, 430]
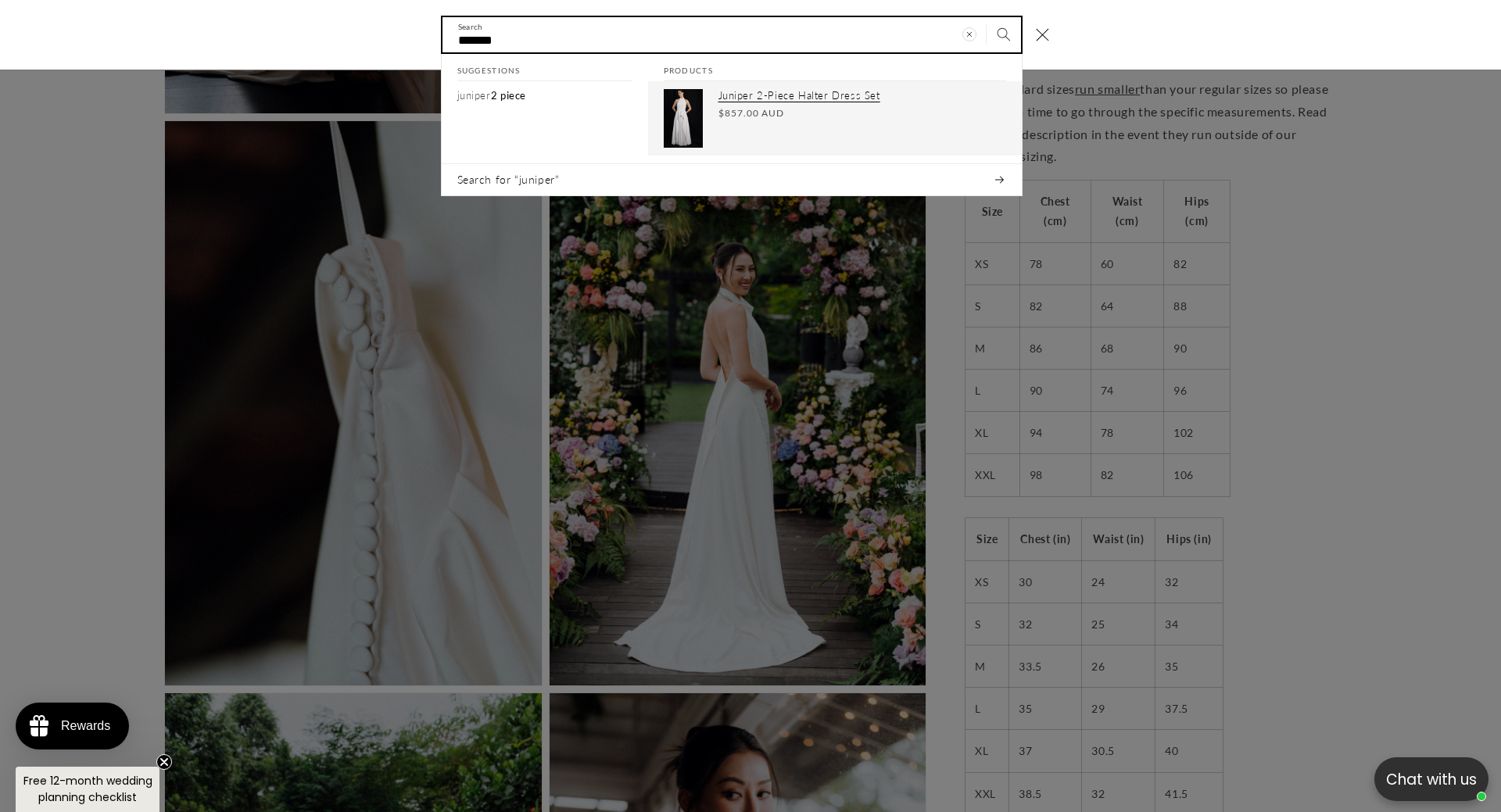
type input "*******"
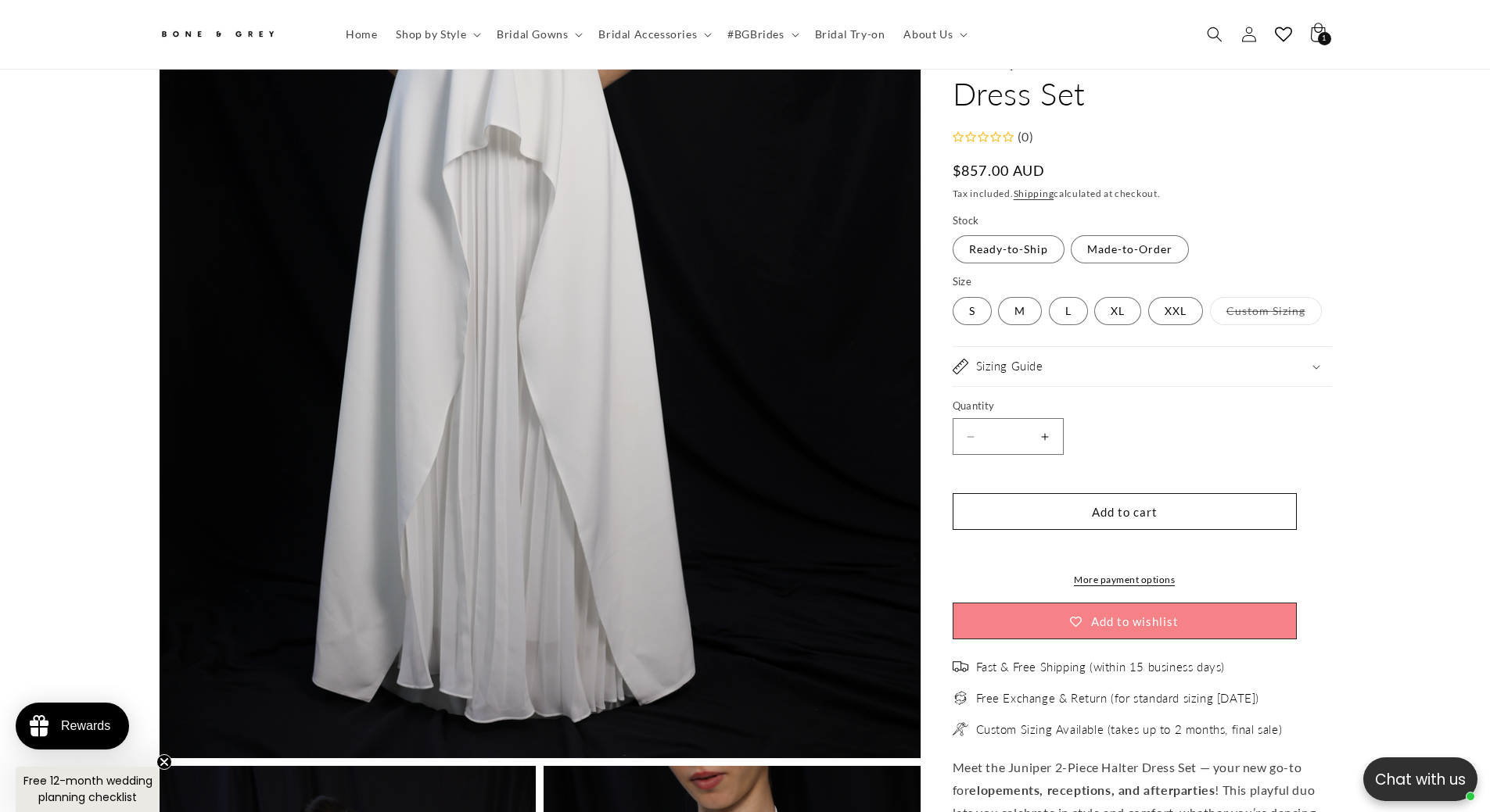
scroll to position [0, 860]
click at [1099, 366] on div "Sizing Guide" at bounding box center [1141, 367] width 379 height 16
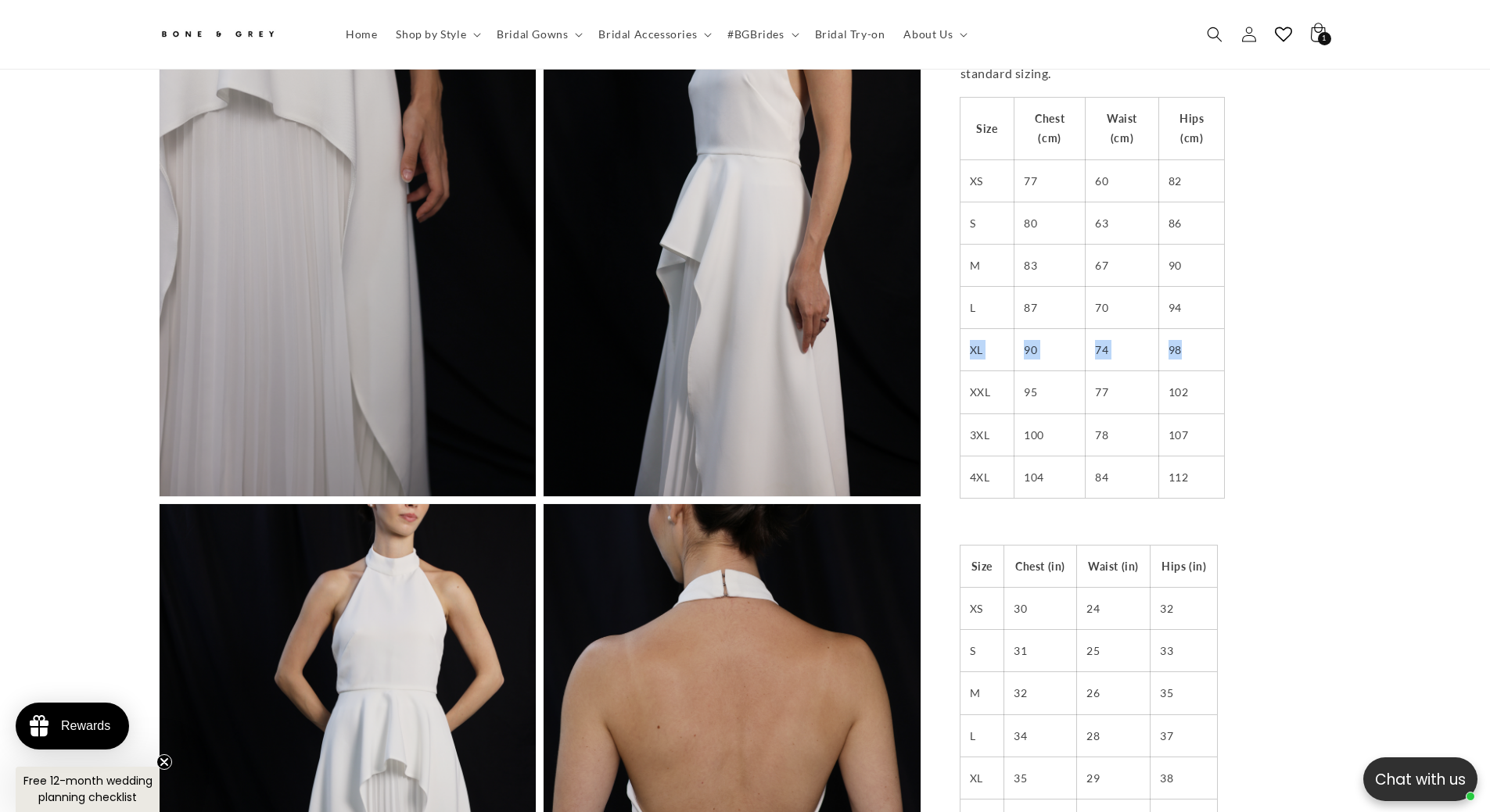
drag, startPoint x: 965, startPoint y: 347, endPoint x: 1194, endPoint y: 346, distance: 229.0
click at [1194, 346] on tr "XL 90 74 98" at bounding box center [1092, 349] width 264 height 42
click at [1194, 346] on td "98" at bounding box center [1191, 349] width 66 height 42
drag, startPoint x: 967, startPoint y: 350, endPoint x: 1193, endPoint y: 355, distance: 226.1
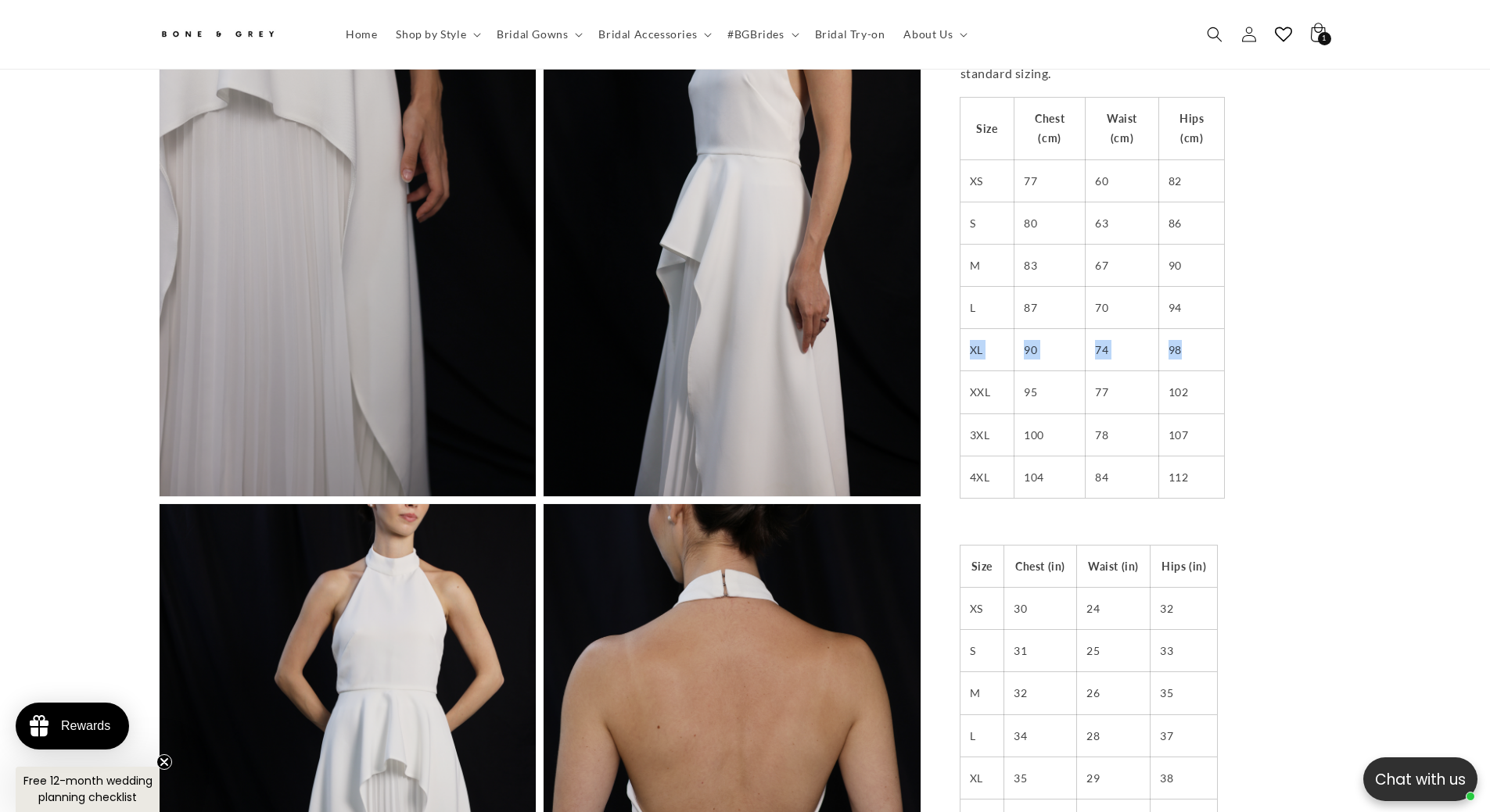
click at [1193, 355] on tr "XL 90 74 98" at bounding box center [1092, 349] width 264 height 42
click at [1193, 355] on td "98" at bounding box center [1191, 349] width 66 height 42
click at [1342, 345] on section "Skip to product information Open media 1 in modal Open media 2 in modal Open me…" at bounding box center [745, 481] width 1252 height 4631
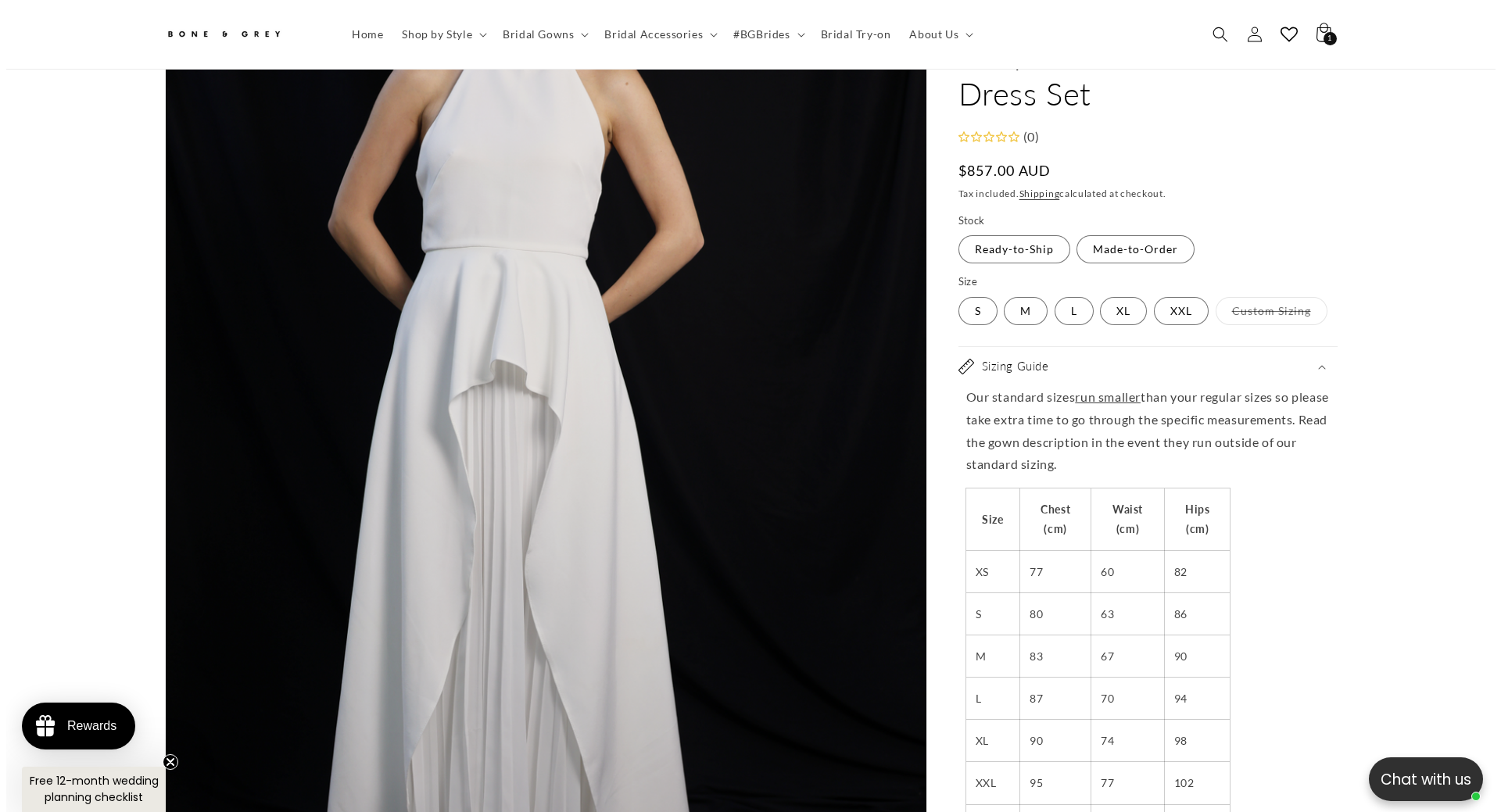
scroll to position [0, 0]
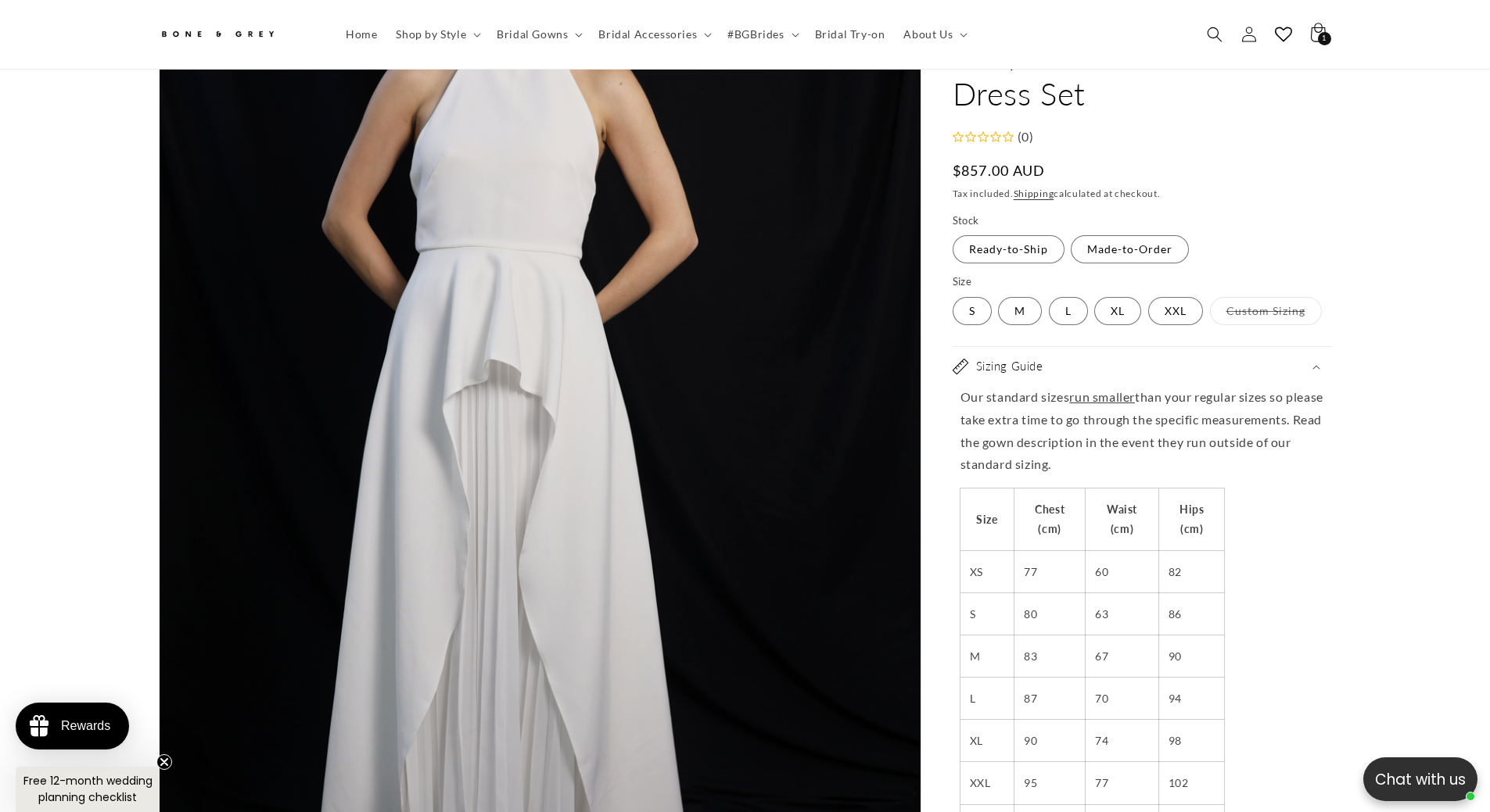
click at [1203, 35] on span "Search" at bounding box center [1214, 34] width 35 height 35
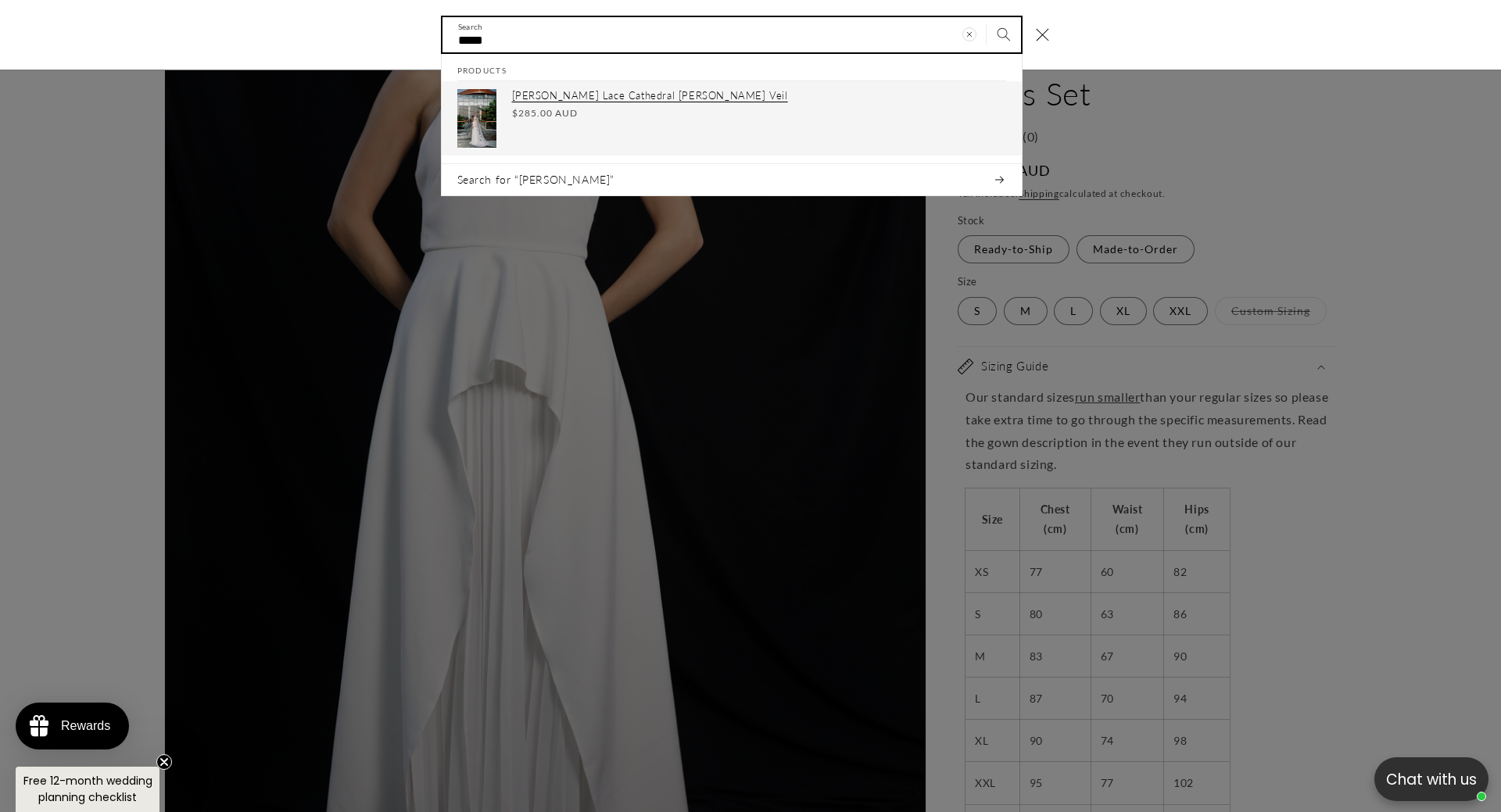
type input "*****"
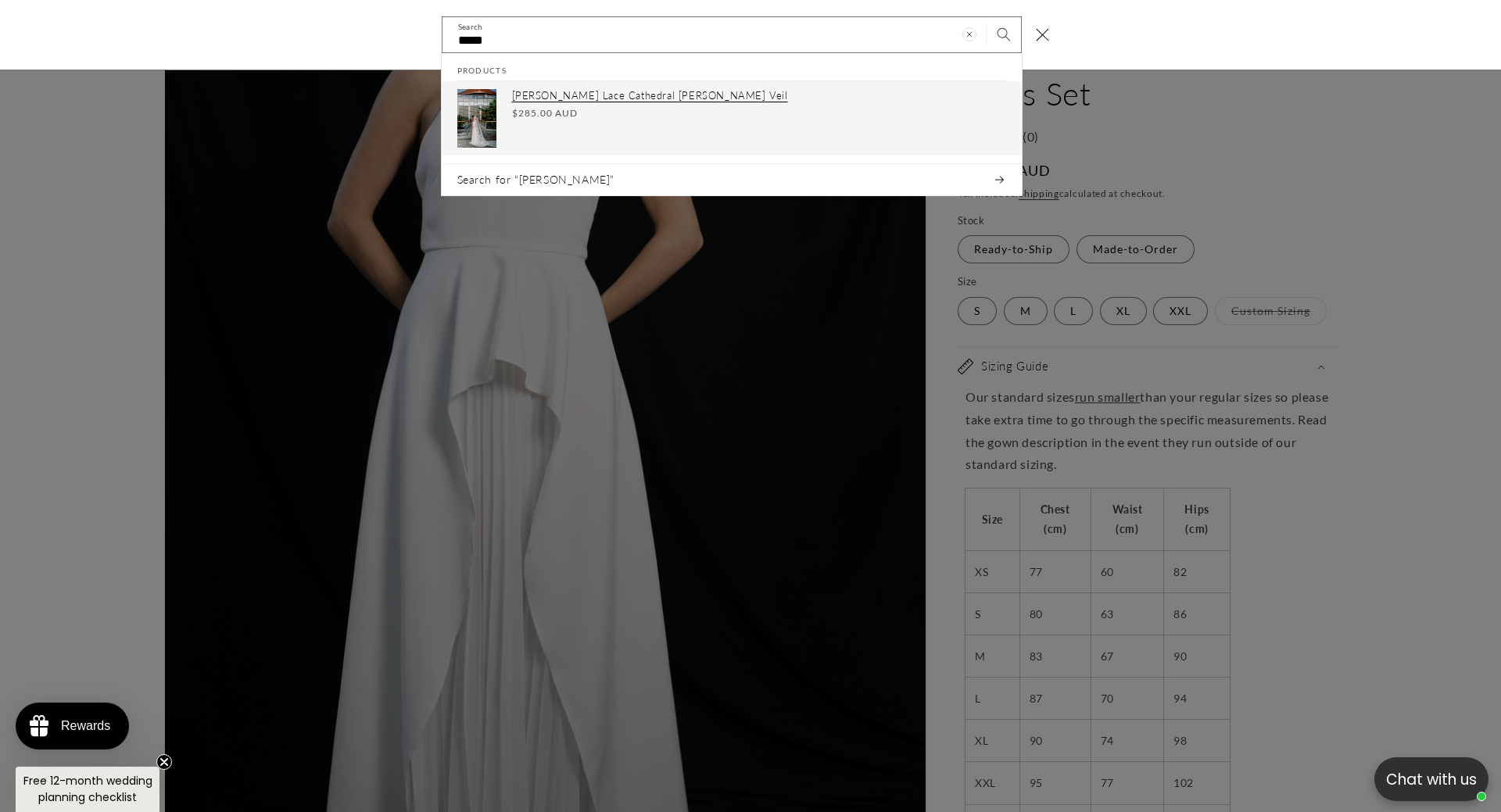
click at [600, 84] on link "Maria Lace Cathedral Mantilla Veil Regular price $285.00 AUD Regular price Sale…" at bounding box center [732, 119] width 580 height 74
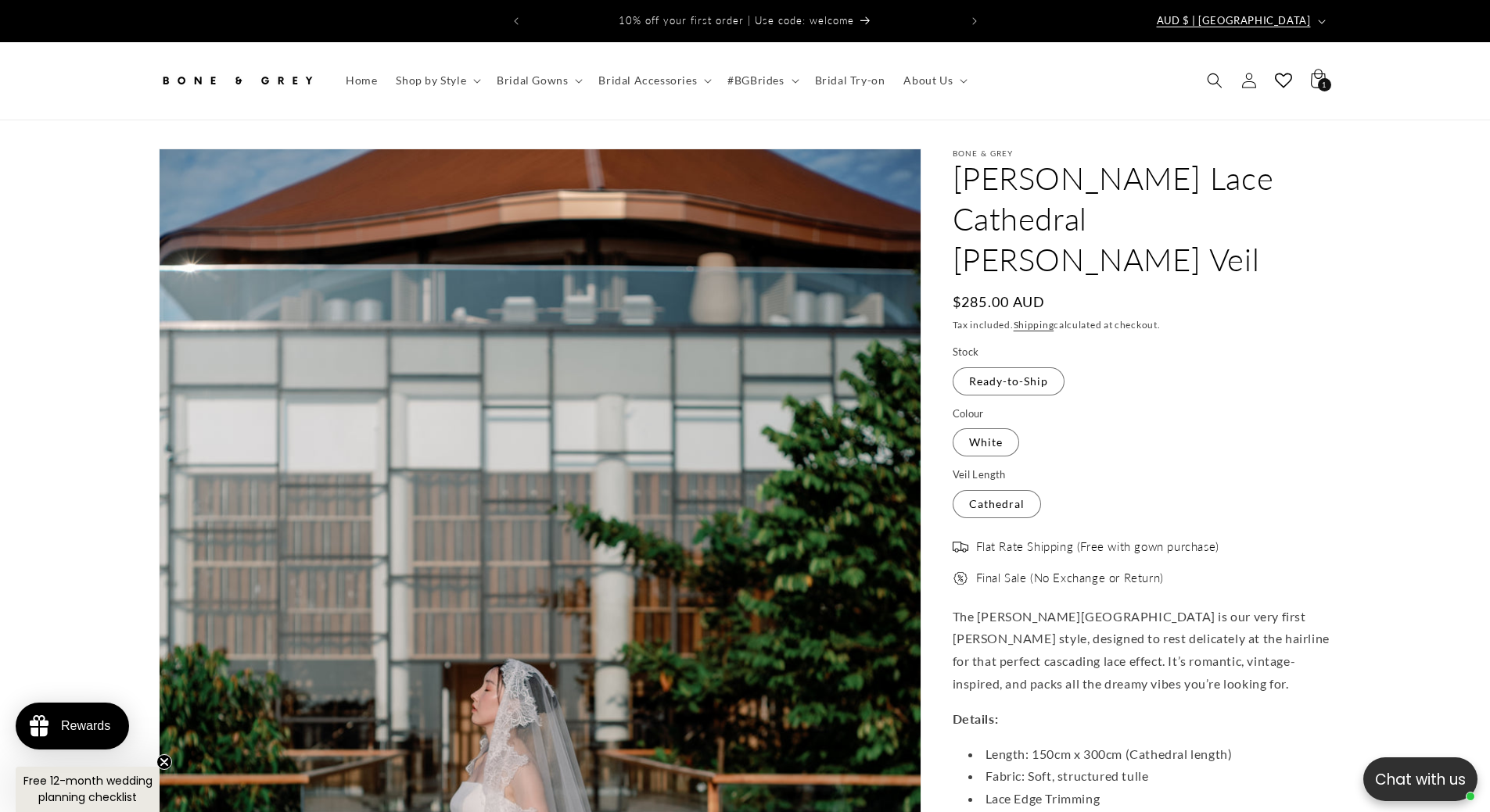
click at [1237, 14] on span "AUD $ | Australia" at bounding box center [1233, 21] width 154 height 16
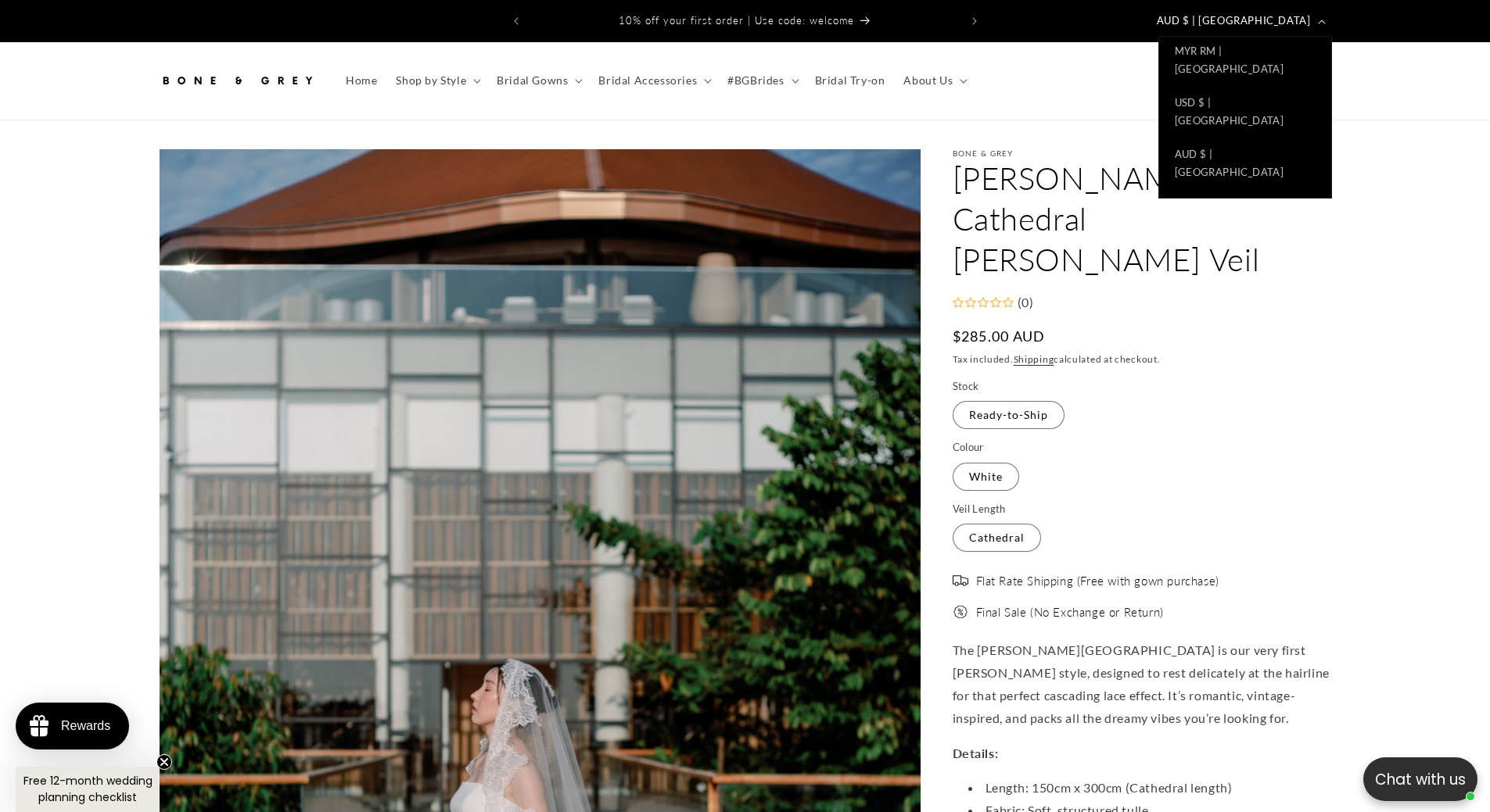
scroll to position [742, 0]
click at [1252, 552] on link "USD $ | United States" at bounding box center [1245, 578] width 172 height 52
